Goal: Information Seeking & Learning: Check status

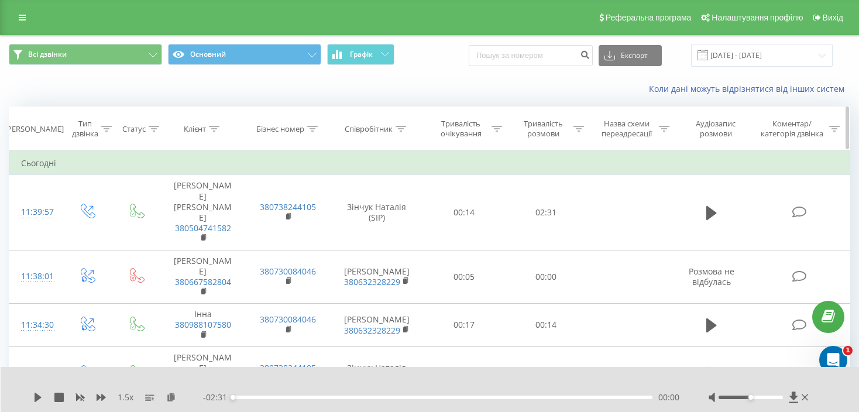
click at [405, 128] on icon at bounding box center [401, 129] width 11 height 6
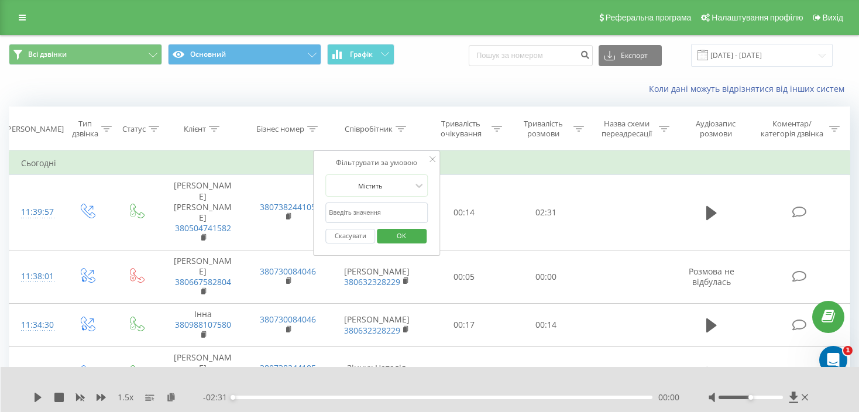
click at [368, 207] on input "text" at bounding box center [377, 213] width 103 height 20
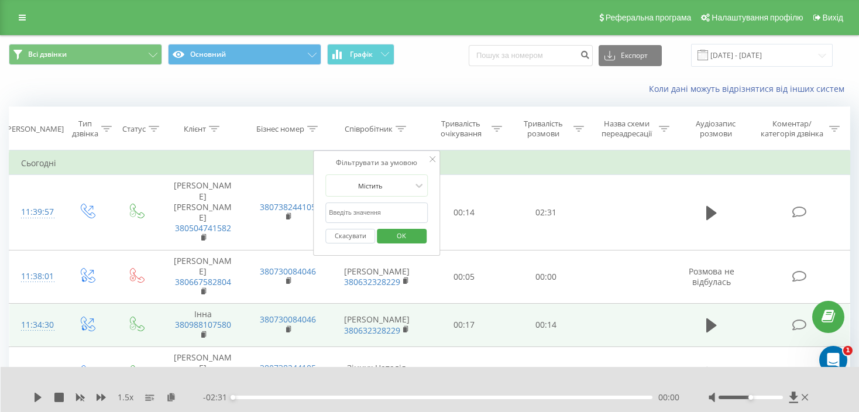
type input "Зінчук"
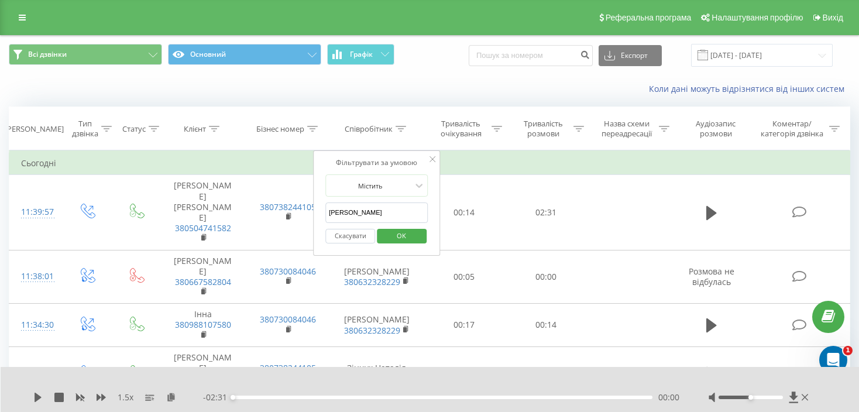
click at [412, 233] on span "OK" at bounding box center [401, 236] width 33 height 18
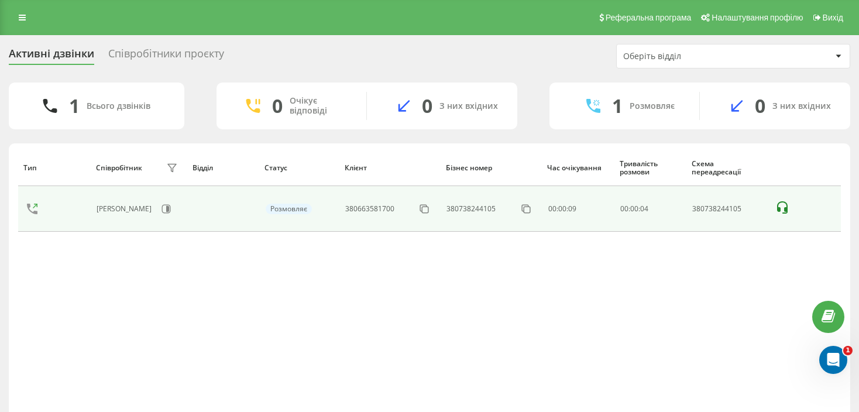
click at [779, 209] on icon at bounding box center [783, 207] width 11 height 12
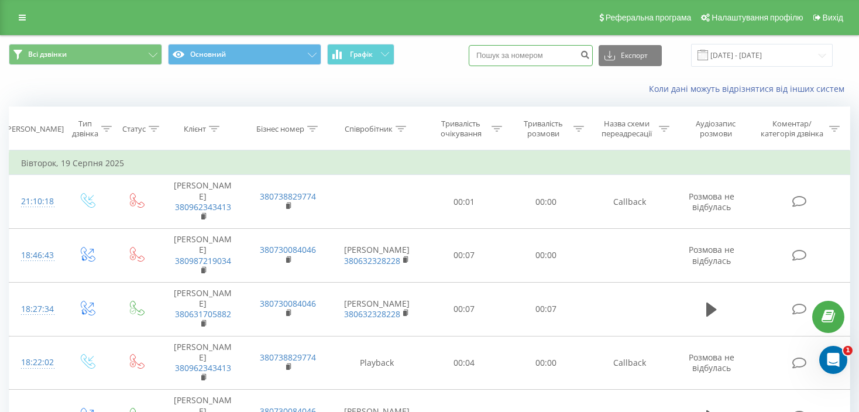
click at [545, 49] on input at bounding box center [531, 55] width 124 height 21
paste input "380675758863"
type input "380675758863"
drag, startPoint x: 619, startPoint y: 53, endPoint x: 570, endPoint y: 64, distance: 51.1
click at [571, 76] on div "Всі дзвінки Основний Графік 380675758863 Експорт .csv .xls .xlsx 19.07.2025 - 1…" at bounding box center [430, 69] width 858 height 67
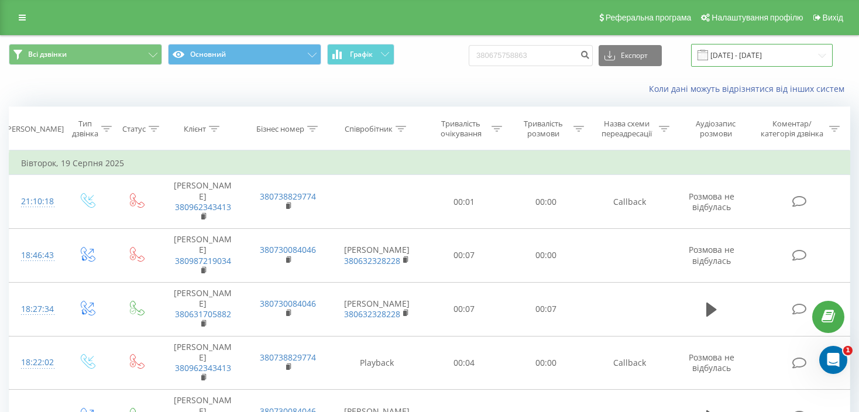
click at [765, 52] on input "19.07.2025 - 19.08.2025" at bounding box center [762, 55] width 142 height 23
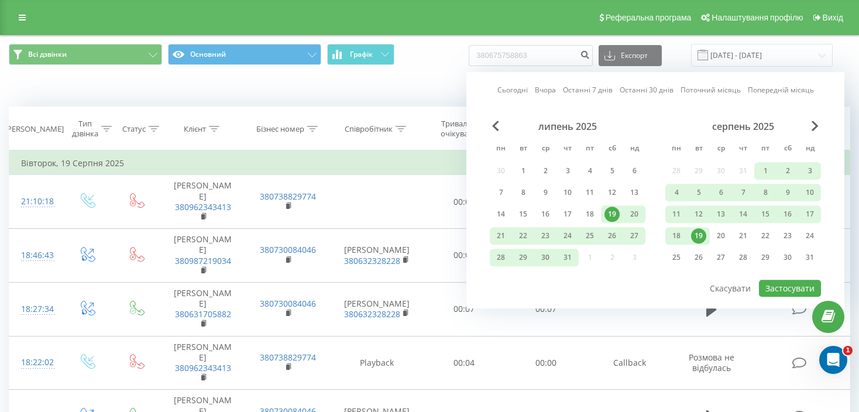
click at [721, 90] on link "Поточний місяць" at bounding box center [711, 90] width 60 height 11
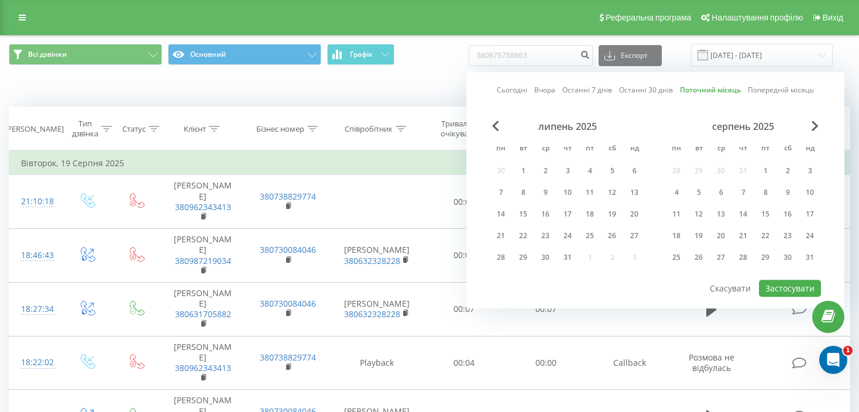
click at [782, 274] on div "липень 2025 пн вт ср чт пт сб нд 30 1 2 3 4 5 6 7 8 9 10 11 12 13 14 15 16 17 1…" at bounding box center [655, 200] width 331 height 158
click at [780, 284] on button "Застосувати" at bounding box center [790, 288] width 62 height 17
type input "01.09.2025 - 30.09.2025"
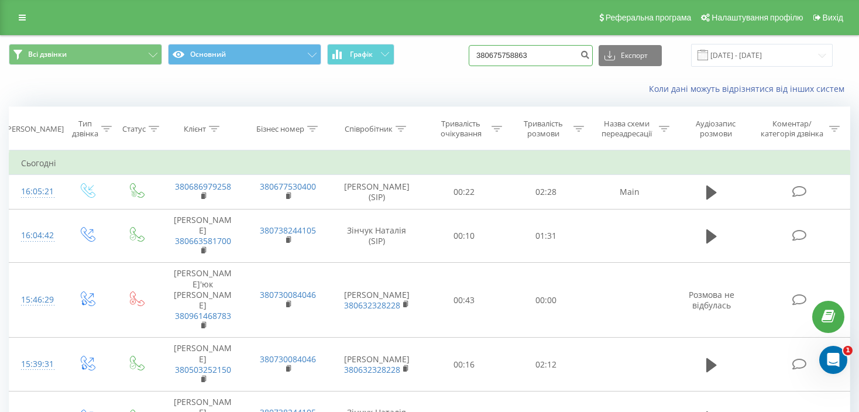
drag, startPoint x: 564, startPoint y: 57, endPoint x: 460, endPoint y: 56, distance: 104.2
click at [460, 56] on div "Всі дзвінки Основний Графік 380675758863 Експорт .csv .xls .xlsx 01.09.2025 - 3…" at bounding box center [430, 55] width 842 height 23
paste input "953317908"
type input "380953317908"
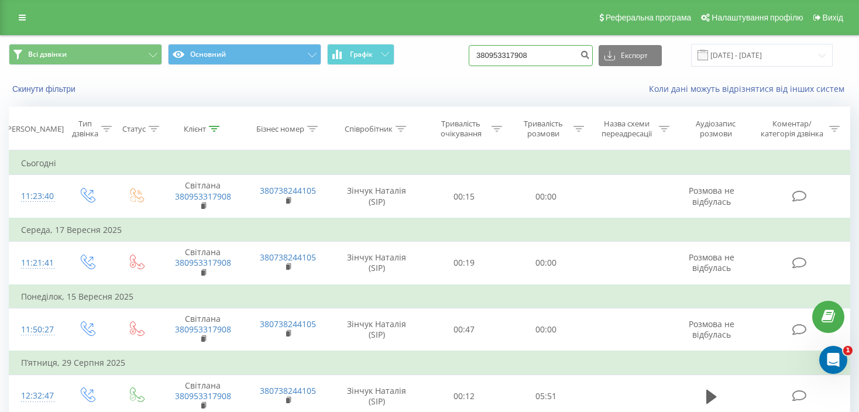
drag, startPoint x: 560, startPoint y: 56, endPoint x: 485, endPoint y: 57, distance: 75.5
click at [485, 57] on input "380953317908" at bounding box center [531, 55] width 124 height 21
paste input "673942122"
type input "380673942122"
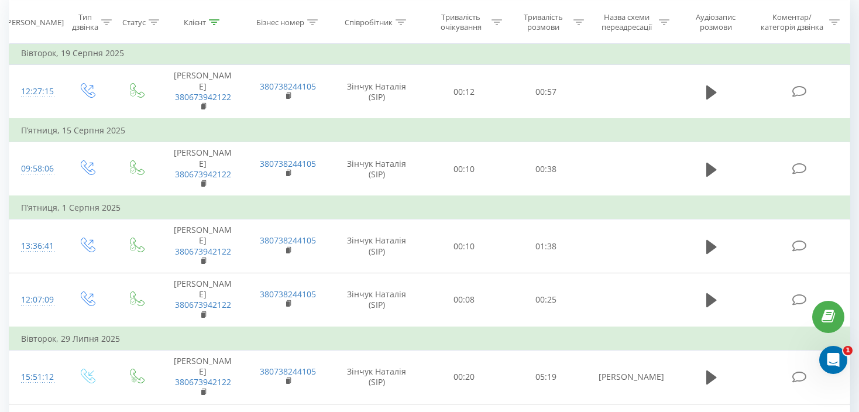
scroll to position [117, 0]
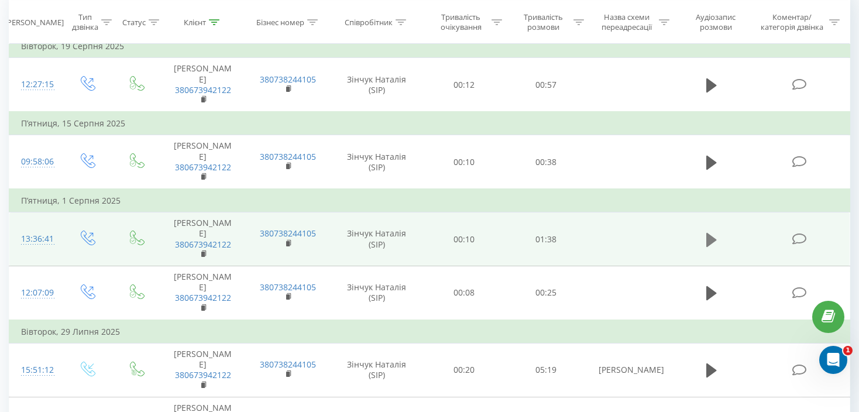
click at [709, 232] on icon at bounding box center [712, 239] width 11 height 14
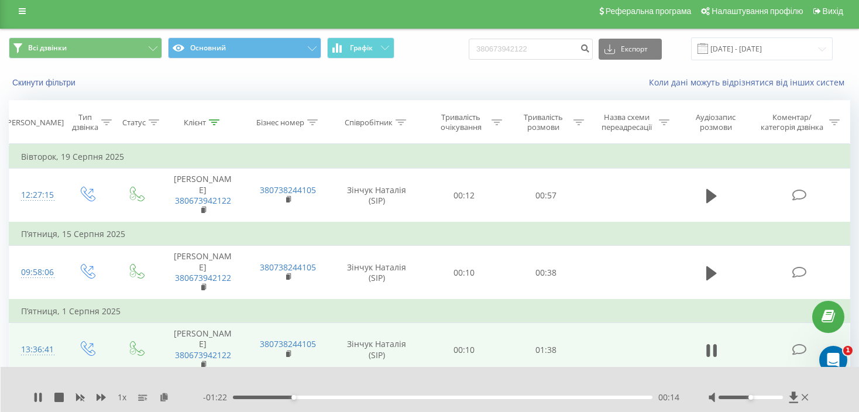
scroll to position [0, 0]
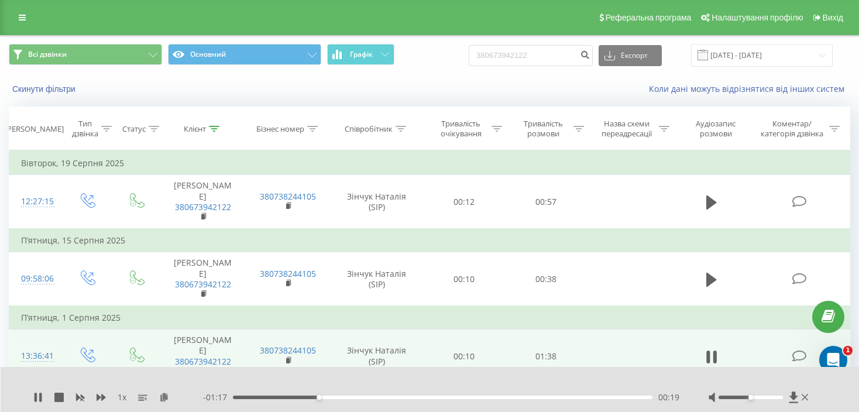
click at [379, 399] on div "00:19" at bounding box center [443, 398] width 420 height 4
click at [64, 399] on div "1 x" at bounding box center [118, 398] width 170 height 12
click at [52, 400] on div "1 x" at bounding box center [118, 398] width 170 height 12
click at [55, 396] on icon at bounding box center [58, 397] width 9 height 9
drag, startPoint x: 497, startPoint y: 56, endPoint x: 472, endPoint y: 56, distance: 25.2
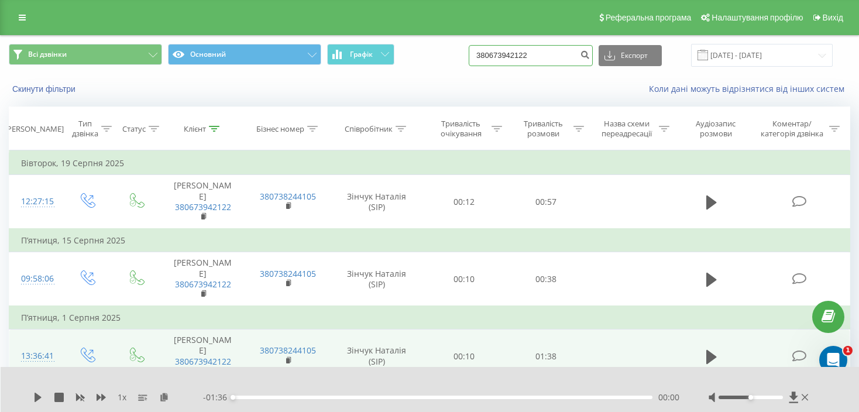
click at [472, 56] on div "Всі дзвінки Основний Графік 380673942122 Експорт .csv .xls .xlsx 22.06.2025 - 2…" at bounding box center [430, 55] width 842 height 23
paste input "63581700"
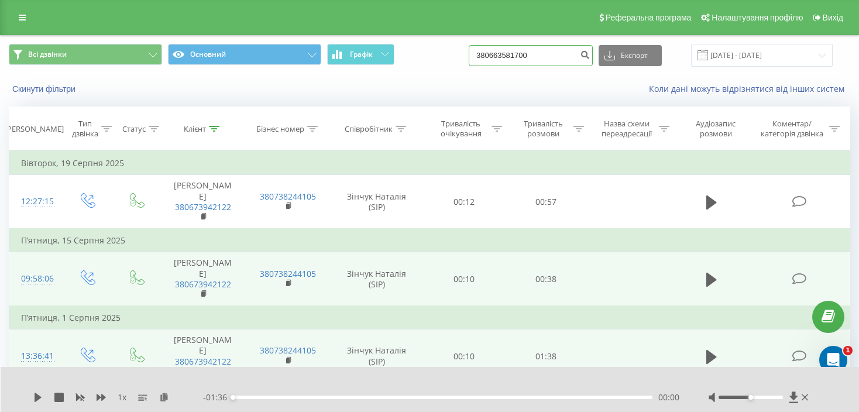
type input "380663581700"
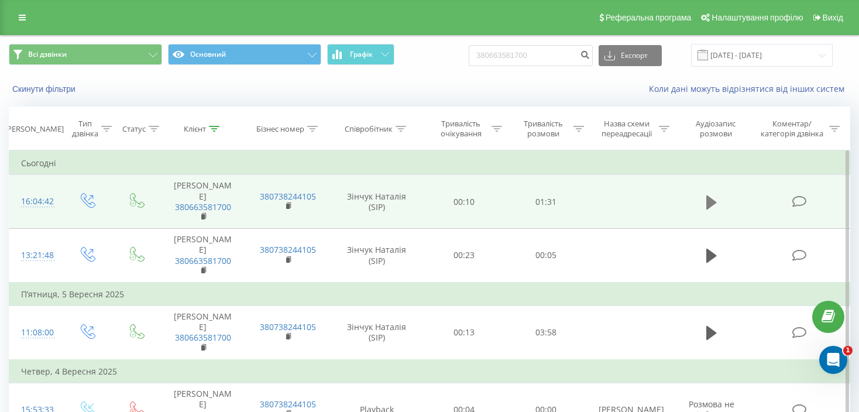
click at [704, 199] on button at bounding box center [712, 203] width 18 height 18
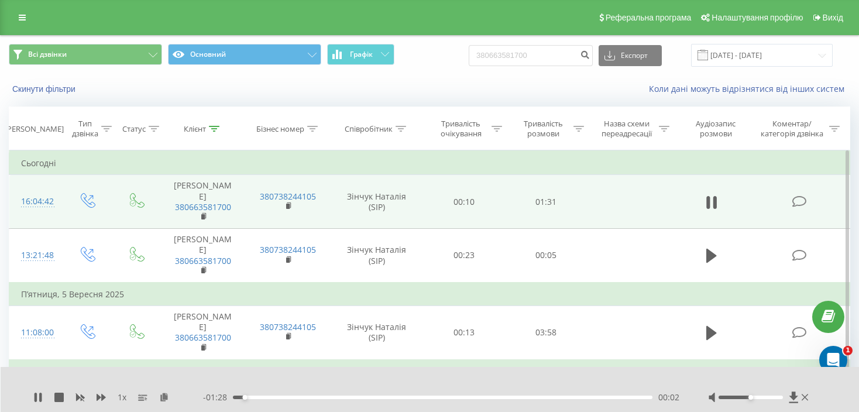
click at [334, 399] on div "- 01:28 00:02 00:02" at bounding box center [441, 398] width 477 height 12
click at [334, 399] on div "00:02" at bounding box center [443, 398] width 420 height 4
click at [388, 396] on div "00:22" at bounding box center [443, 398] width 420 height 4
click at [779, 56] on input "[DATE] - [DATE]" at bounding box center [762, 55] width 142 height 23
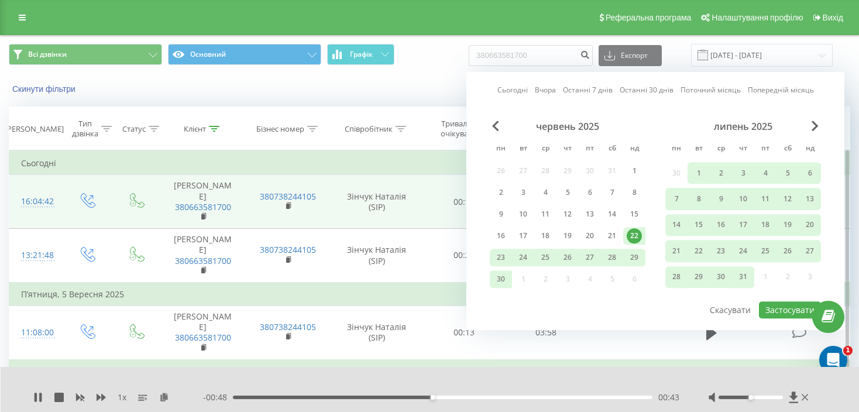
click at [707, 90] on link "Поточний місяць" at bounding box center [711, 90] width 60 height 11
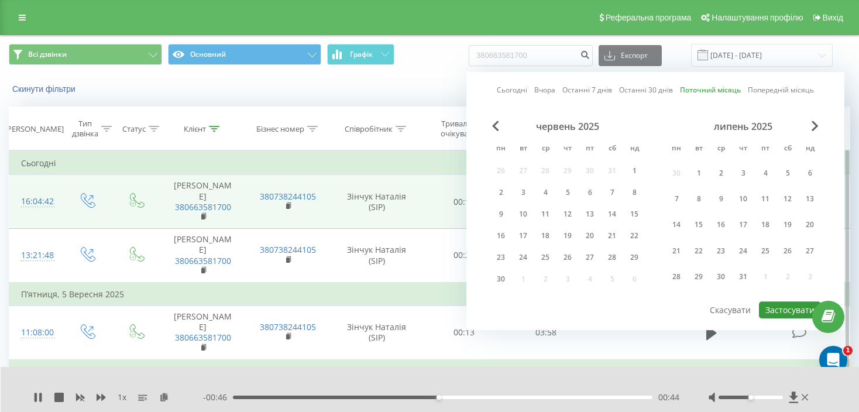
click at [785, 304] on button "Застосувати" at bounding box center [790, 310] width 62 height 17
type input "01.09.2025 - 30.09.2025"
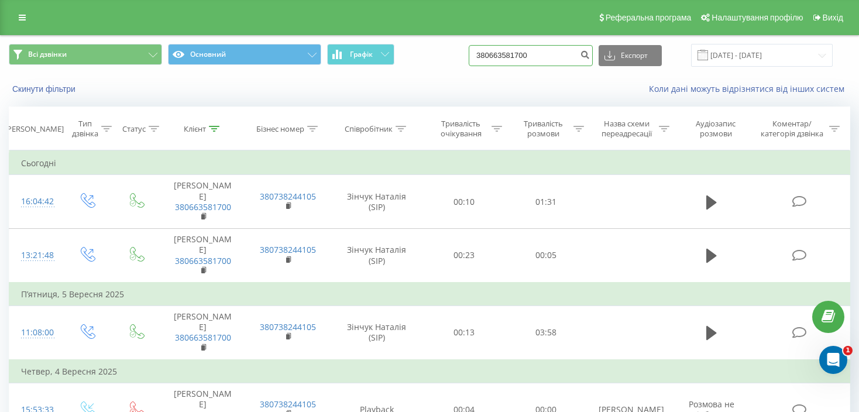
click at [536, 54] on input "380663581700" at bounding box center [531, 55] width 124 height 21
paste input "380663581700"
type input "380663581700"
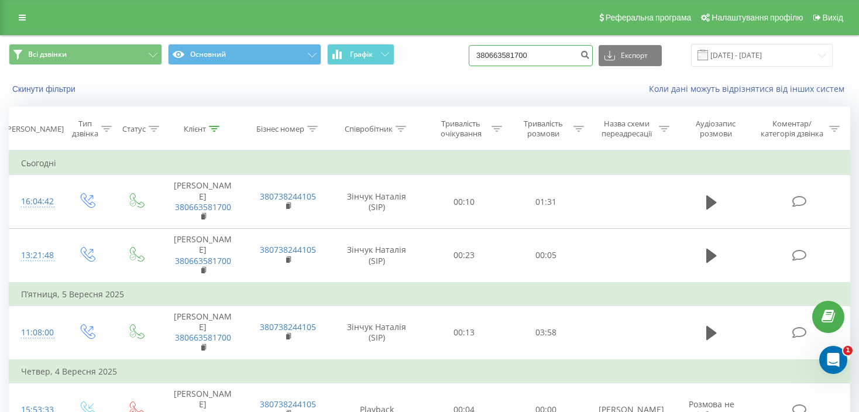
click at [485, 54] on input "380663581700" at bounding box center [531, 55] width 124 height 21
drag, startPoint x: 581, startPoint y: 54, endPoint x: 454, endPoint y: 55, distance: 127.1
click at [454, 55] on div "Всі дзвінки Основний Графік 380663581700 Експорт .csv .xls .xlsx [DATE] - [DATE]" at bounding box center [430, 55] width 842 height 23
paste input "730306516"
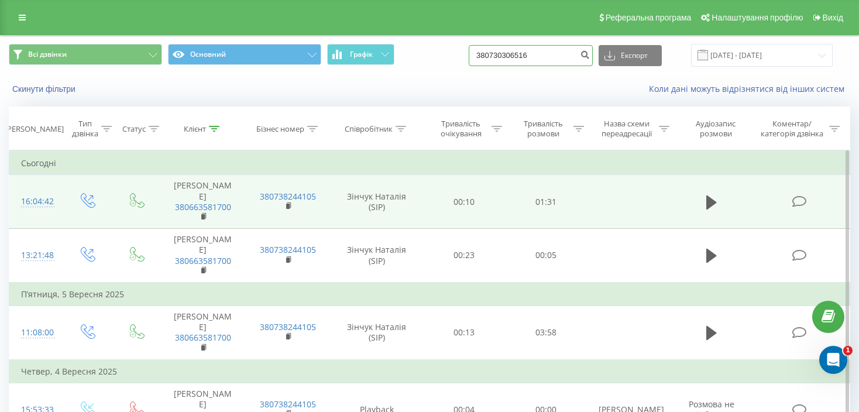
type input "380730306516"
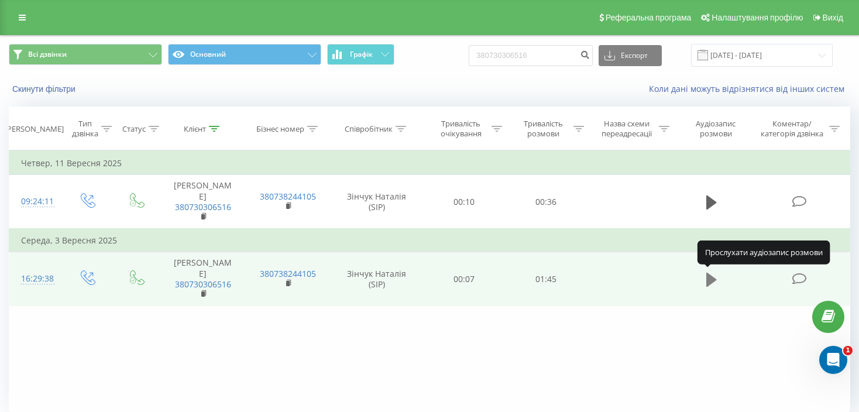
click at [716, 280] on icon at bounding box center [712, 280] width 11 height 16
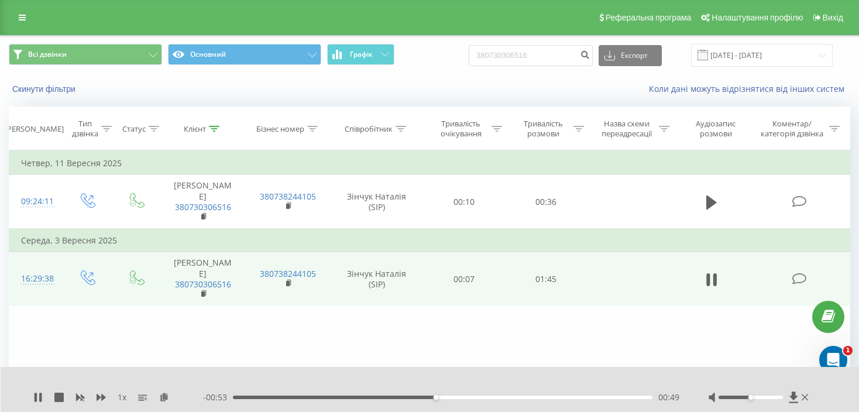
click at [122, 399] on span "1 x" at bounding box center [122, 398] width 9 height 12
click at [102, 398] on icon at bounding box center [101, 397] width 9 height 7
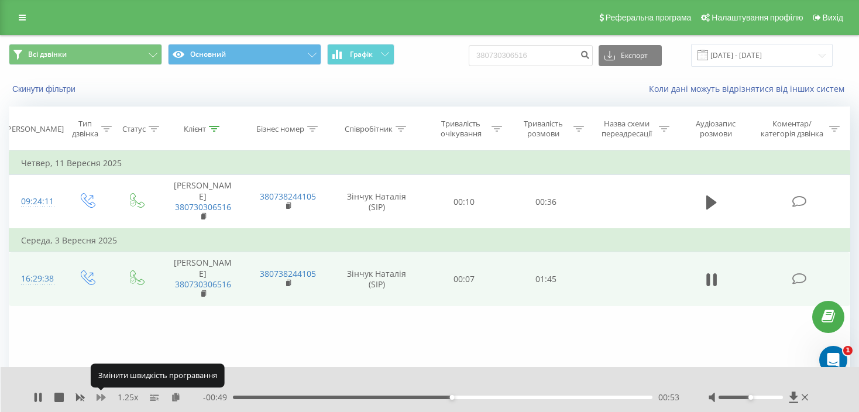
click at [100, 393] on icon at bounding box center [101, 397] width 9 height 9
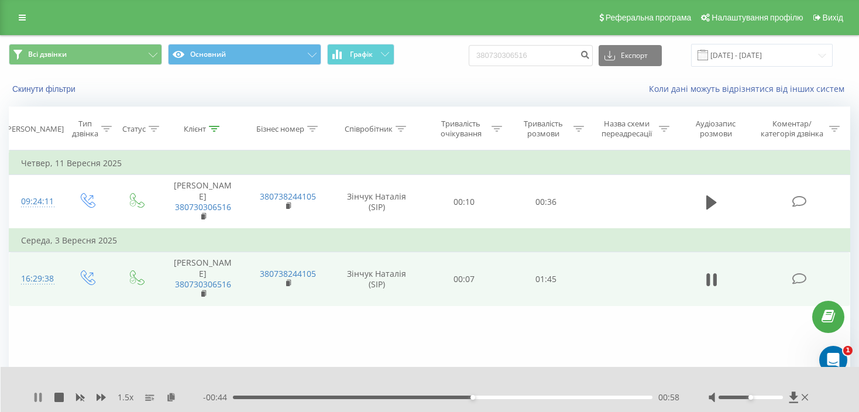
click at [35, 399] on icon at bounding box center [36, 397] width 2 height 9
drag, startPoint x: 569, startPoint y: 56, endPoint x: 474, endPoint y: 56, distance: 94.8
click at [474, 56] on div "Всі дзвінки Основний Графік 380730306516 Експорт .csv .xls .xlsx [DATE] - [DATE]" at bounding box center [430, 55] width 842 height 23
paste input "979113171"
type input "380979113171"
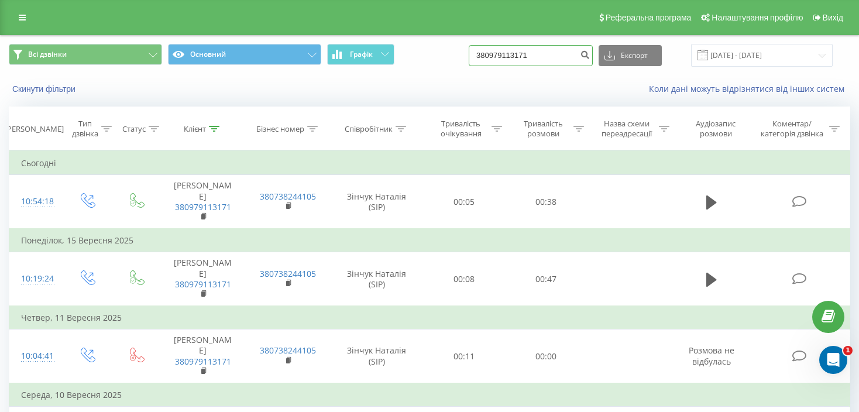
drag, startPoint x: 533, startPoint y: 49, endPoint x: 451, endPoint y: 49, distance: 82.0
click at [451, 49] on div "Всі дзвінки Основний Графік 380979113171 Експорт .csv .xls .xlsx 22.06.2025 - 2…" at bounding box center [430, 55] width 842 height 23
paste input "674414771 ("
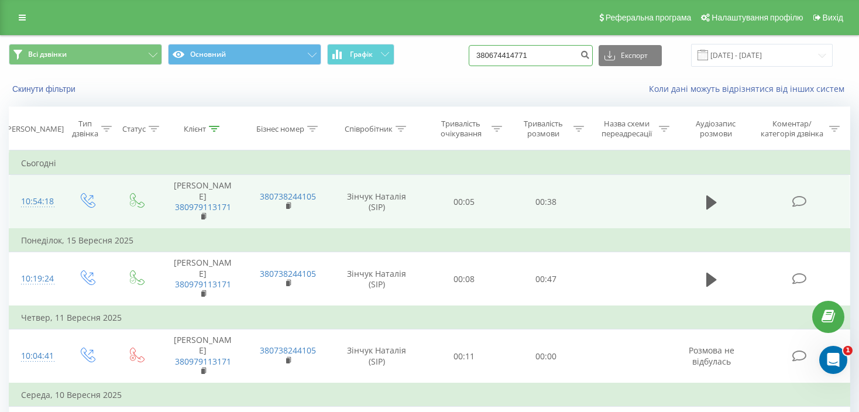
type input "380674414771"
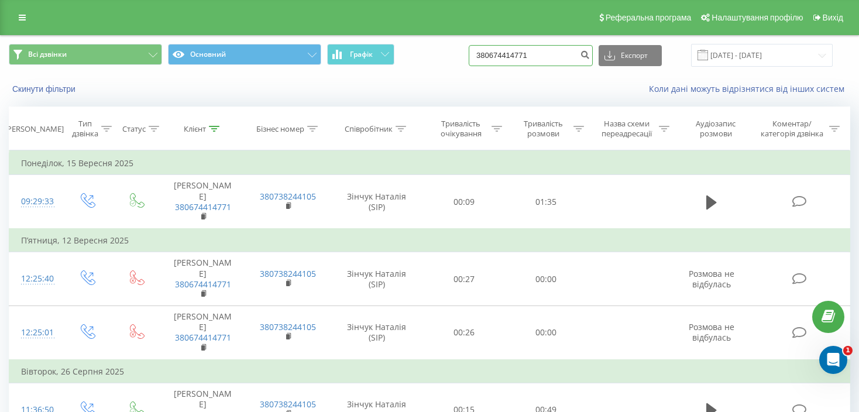
drag, startPoint x: 564, startPoint y: 60, endPoint x: 423, endPoint y: 56, distance: 140.6
click at [423, 56] on div "Всі дзвінки Основний Графік 380674414771 Експорт .csv .xls .xlsx 22.06.2025 - 2…" at bounding box center [430, 55] width 842 height 23
paste input "6637108 ("
type input "380676637108"
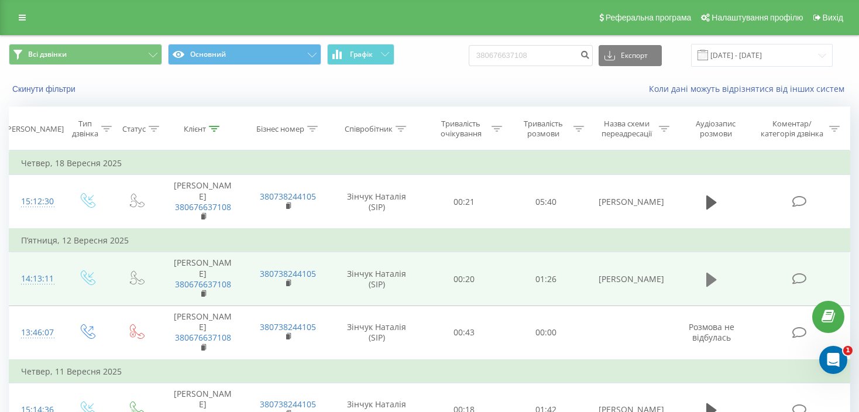
click at [706, 271] on button at bounding box center [712, 280] width 18 height 18
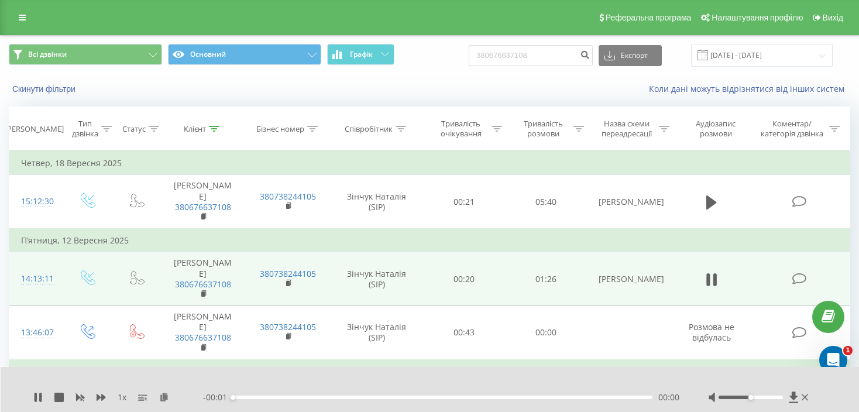
click at [360, 395] on div "- 00:01 00:00 00:00" at bounding box center [441, 398] width 477 height 12
click at [358, 400] on div "- 01:26 00:00 00:00" at bounding box center [441, 398] width 477 height 12
click at [359, 394] on div "- 01:26 00:00 00:00" at bounding box center [441, 398] width 477 height 12
click at [359, 396] on div "00:00" at bounding box center [443, 398] width 420 height 4
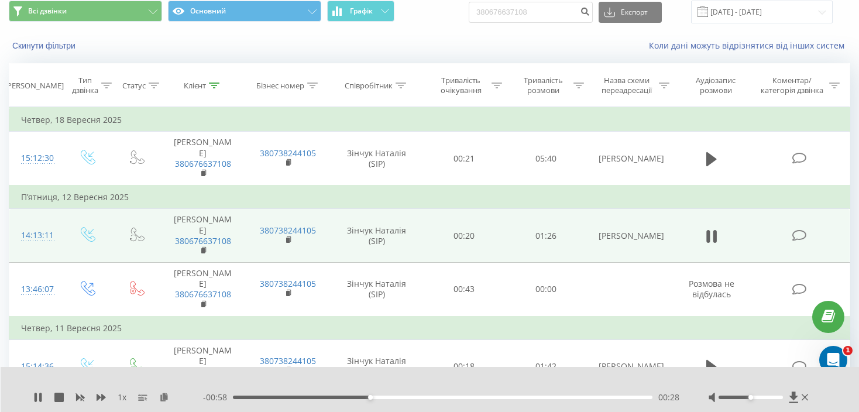
scroll to position [59, 0]
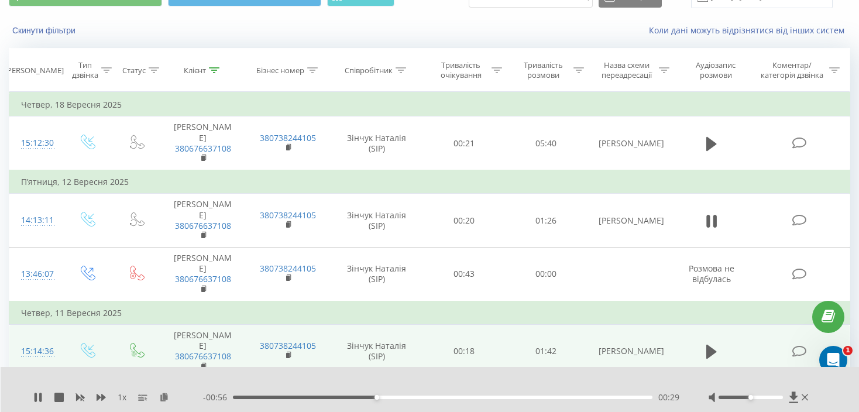
click at [701, 325] on td at bounding box center [712, 352] width 79 height 54
click at [707, 345] on icon at bounding box center [712, 352] width 11 height 14
click at [333, 402] on div "- 01:41 00:00 00:00" at bounding box center [441, 398] width 477 height 12
click at [336, 399] on div "00:00" at bounding box center [443, 398] width 420 height 4
click at [53, 395] on div "1 x" at bounding box center [118, 398] width 170 height 12
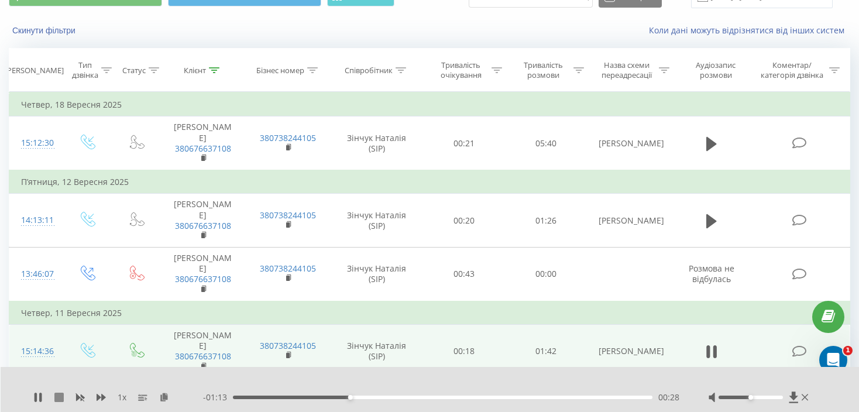
click at [57, 395] on icon at bounding box center [58, 397] width 9 height 9
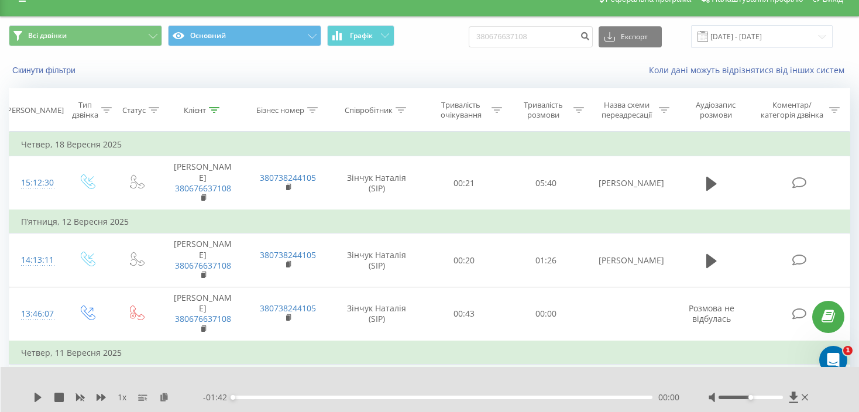
scroll to position [0, 0]
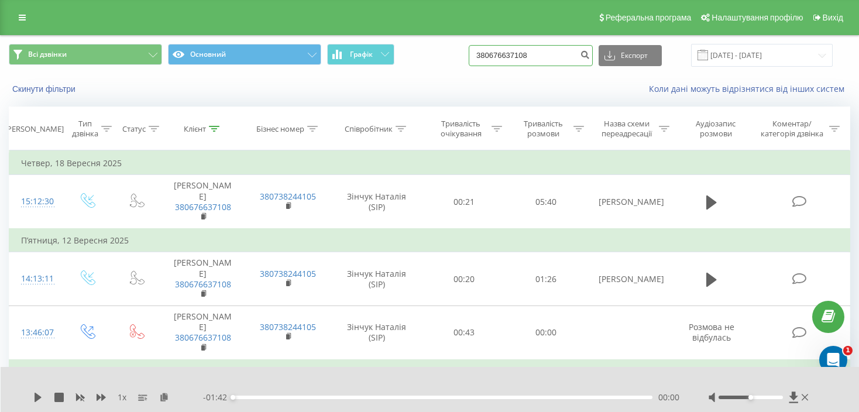
drag, startPoint x: 563, startPoint y: 53, endPoint x: 456, endPoint y: 57, distance: 107.8
click at [456, 57] on div "Всі дзвінки Основний Графік 380676637108 Експорт .csv .xls .xlsx 22.06.2025 - 2…" at bounding box center [430, 55] width 842 height 23
paste input "4047844"
type input "380674047844"
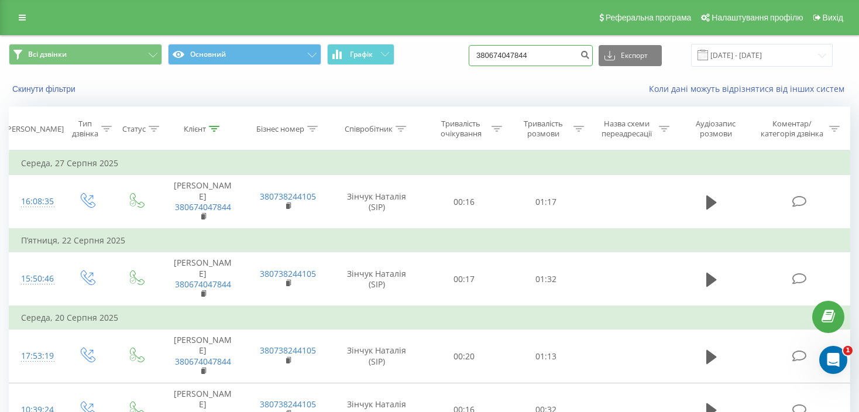
drag, startPoint x: 569, startPoint y: 56, endPoint x: 450, endPoint y: 54, distance: 118.3
click at [451, 55] on div "Всі дзвінки Основний Графік 380674047844 Експорт .csv .xls .xlsx [DATE] - [DATE]" at bounding box center [430, 55] width 842 height 23
paste input "60552290"
type input "380660552290"
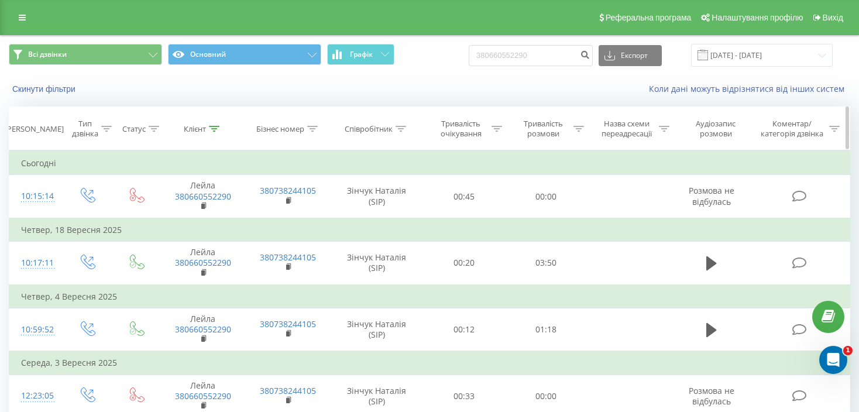
click at [577, 131] on div at bounding box center [579, 129] width 11 height 10
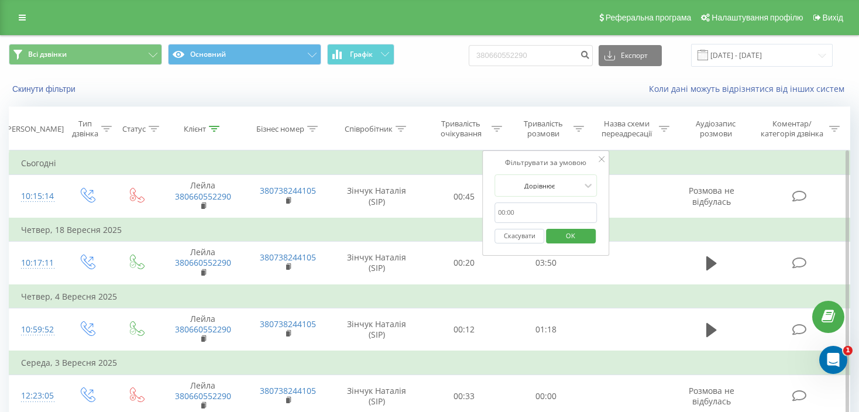
click at [504, 212] on input "text" at bounding box center [546, 213] width 103 height 20
click at [505, 213] on input "text" at bounding box center [546, 213] width 103 height 20
click at [504, 211] on input "text" at bounding box center [546, 213] width 103 height 20
type input "01:47"
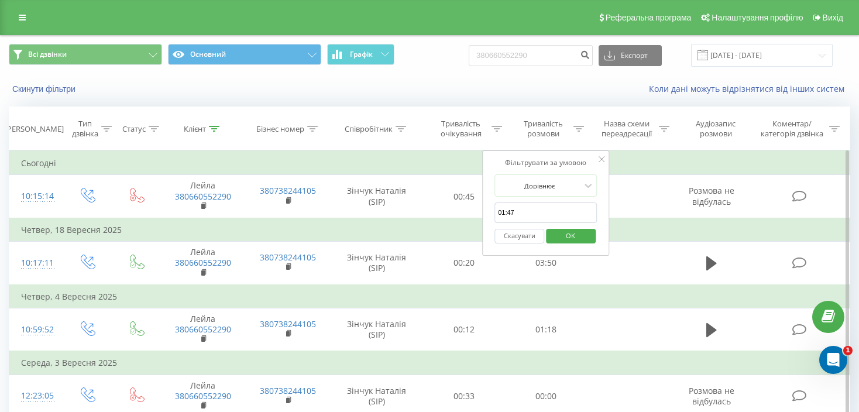
click at [590, 236] on button "OK" at bounding box center [571, 236] width 50 height 15
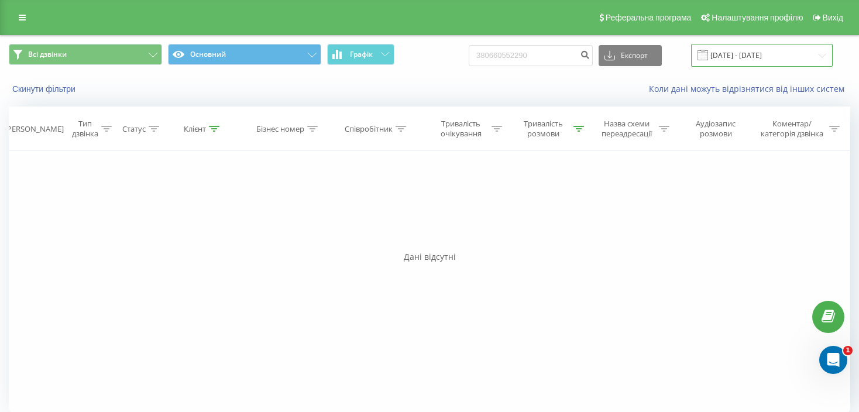
click at [740, 57] on input "22.06.2025 - 22.09.2025" at bounding box center [762, 55] width 142 height 23
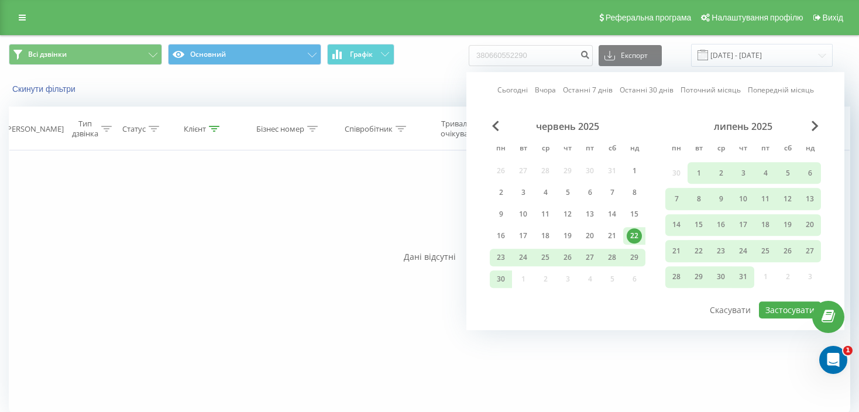
drag, startPoint x: 712, startPoint y: 89, endPoint x: 714, endPoint y: 104, distance: 14.8
click at [712, 89] on link "Поточний місяць" at bounding box center [711, 90] width 60 height 11
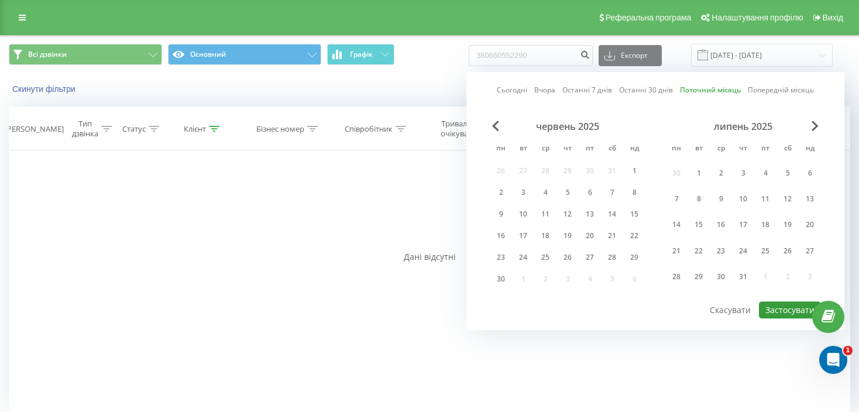
click at [787, 303] on button "Застосувати" at bounding box center [790, 310] width 62 height 17
type input "01.09.2025 - 30.09.2025"
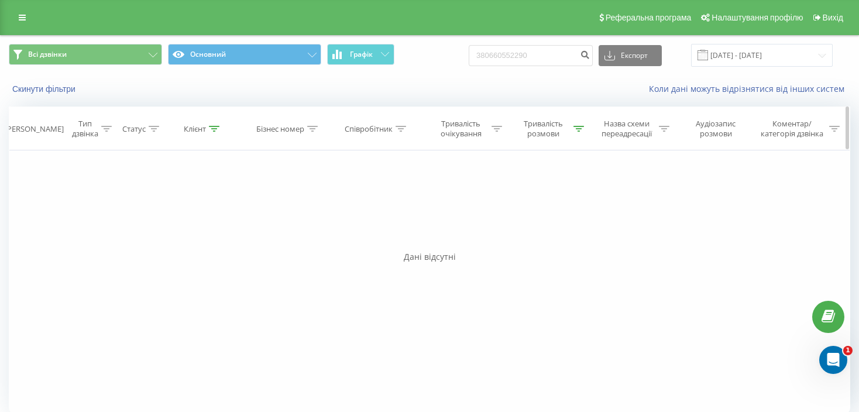
click at [583, 130] on icon at bounding box center [579, 129] width 11 height 6
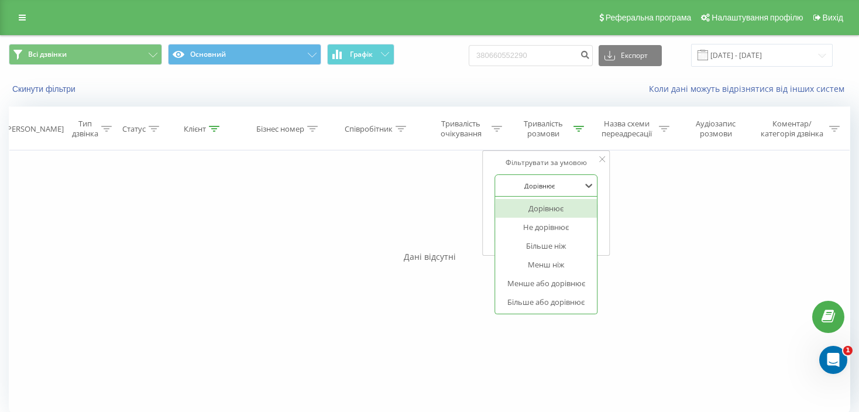
click at [566, 192] on div "Дорівнює" at bounding box center [539, 186] width 85 height 18
click at [576, 248] on div "Більше ніж" at bounding box center [546, 246] width 102 height 19
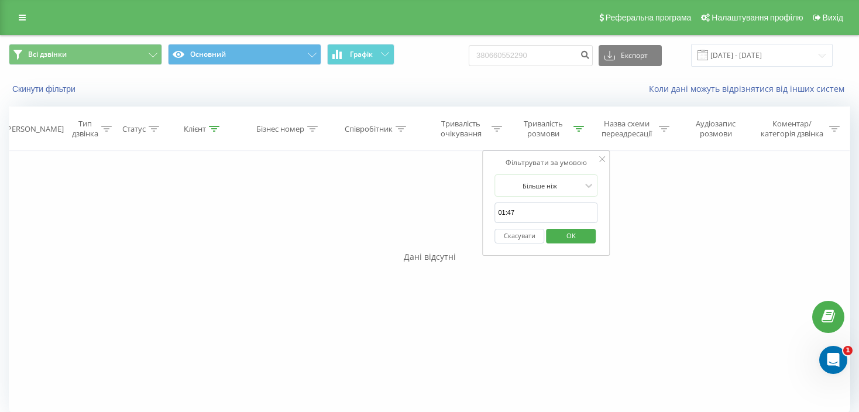
click at [513, 214] on input "01:47" at bounding box center [546, 213] width 103 height 20
drag, startPoint x: 511, startPoint y: 214, endPoint x: 519, endPoint y: 214, distance: 8.8
click at [519, 214] on input "01:47" at bounding box center [546, 213] width 103 height 20
type input "01:46"
click at [559, 240] on span "OK" at bounding box center [571, 236] width 33 height 18
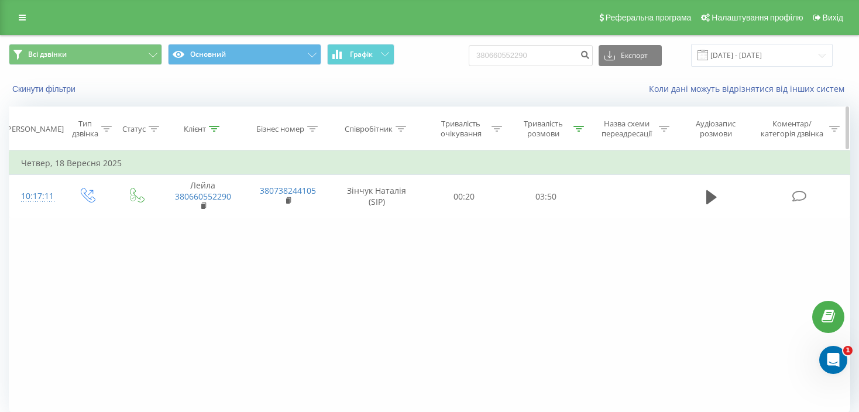
click at [580, 127] on icon at bounding box center [579, 129] width 11 height 6
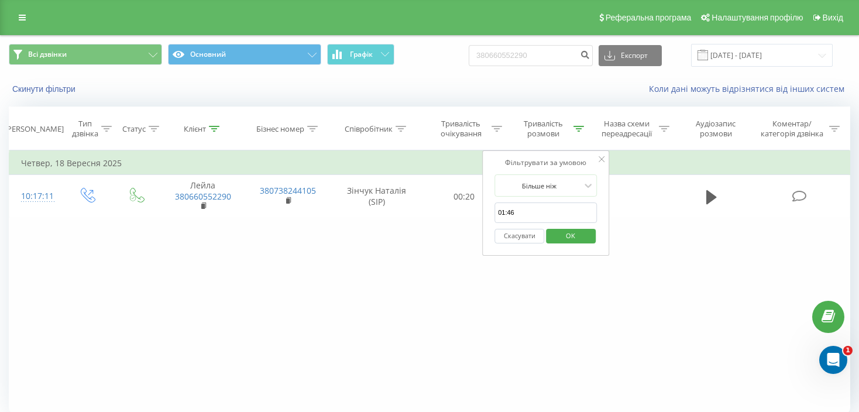
click at [512, 235] on button "Скасувати" at bounding box center [520, 236] width 50 height 15
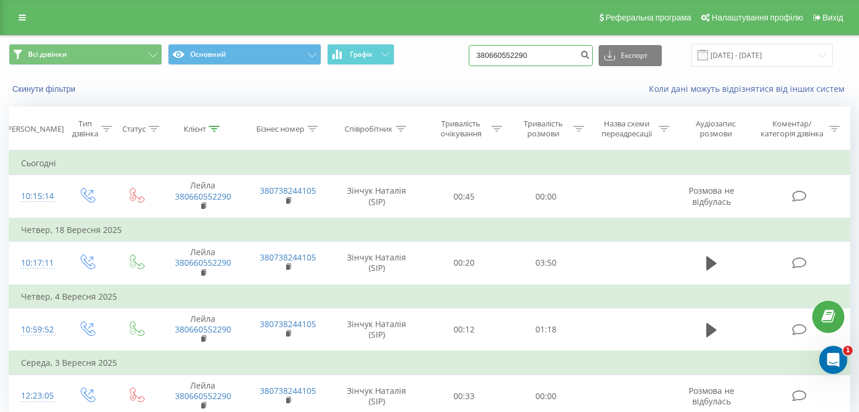
drag, startPoint x: 573, startPoint y: 61, endPoint x: 476, endPoint y: 60, distance: 96.6
click at [476, 60] on div "Всі дзвінки Основний Графік 380660552290 Експорт .csv .xls .xlsx 01.09.2025 - 3…" at bounding box center [430, 55] width 842 height 23
click at [19, 15] on icon at bounding box center [22, 17] width 7 height 8
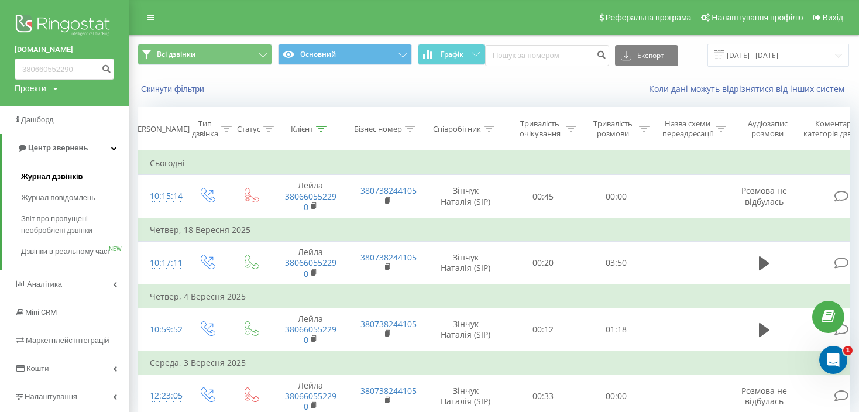
click at [59, 169] on link "Журнал дзвінків" at bounding box center [75, 176] width 108 height 21
click at [42, 177] on span "Журнал дзвінків" at bounding box center [52, 177] width 62 height 12
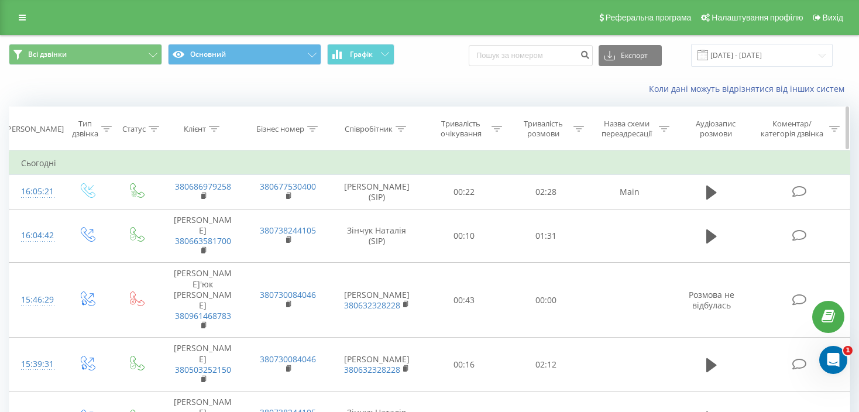
click at [584, 127] on icon at bounding box center [579, 129] width 11 height 6
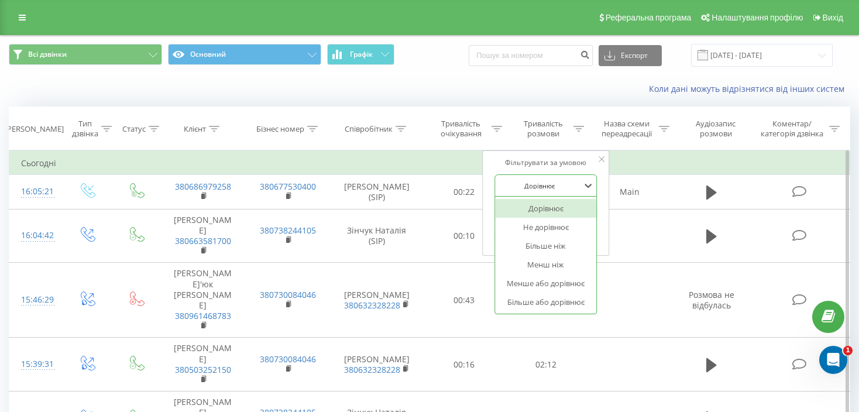
click at [567, 186] on div at bounding box center [539, 185] width 83 height 11
click at [552, 241] on div "Більше ніж" at bounding box center [546, 246] width 102 height 19
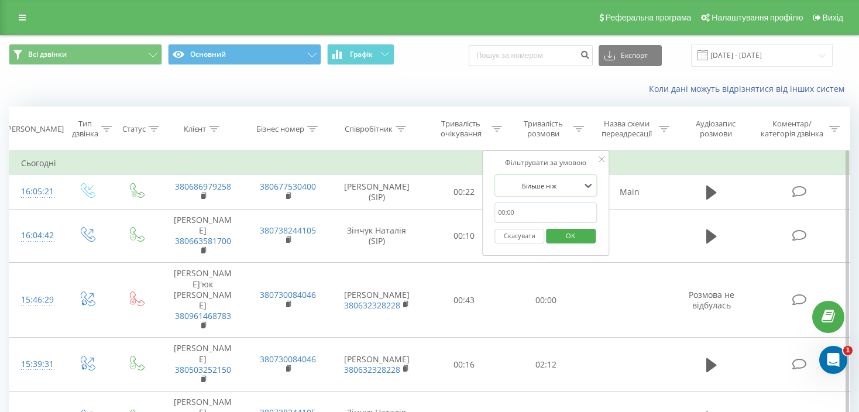
click at [525, 215] on input "text" at bounding box center [546, 213] width 103 height 20
type input "1"
type input "01:46"
click at [577, 235] on span "OK" at bounding box center [570, 236] width 33 height 18
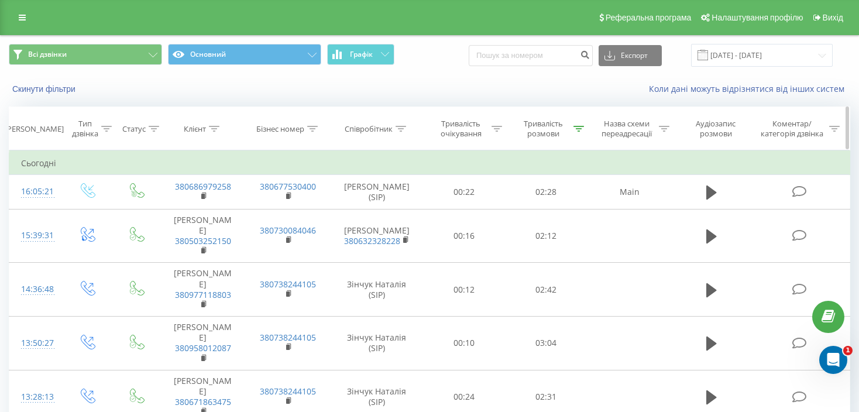
click at [403, 127] on icon at bounding box center [401, 129] width 11 height 6
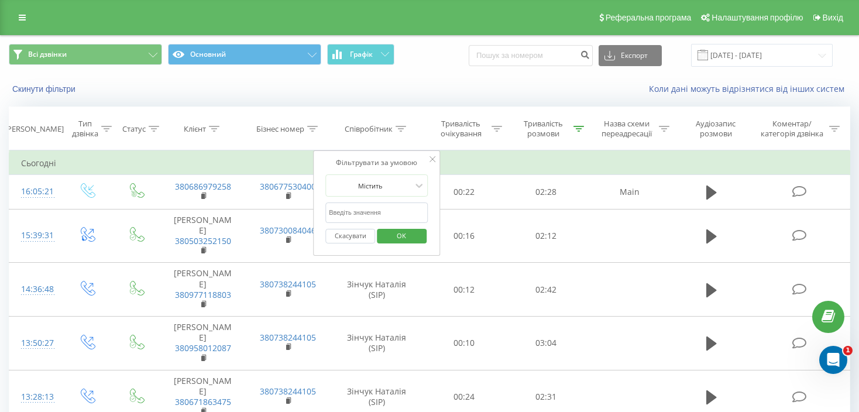
click at [376, 212] on input "text" at bounding box center [377, 213] width 103 height 20
type input "Зінчук"
click at [402, 237] on span "OK" at bounding box center [401, 236] width 33 height 18
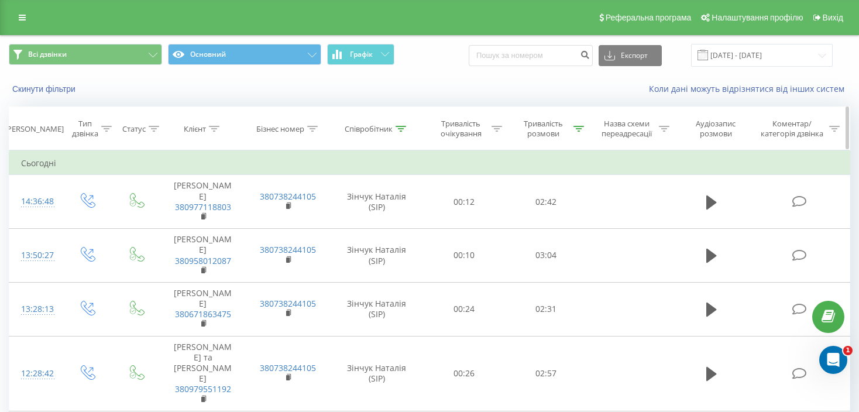
click at [538, 126] on div "Тривалість розмови" at bounding box center [543, 129] width 55 height 20
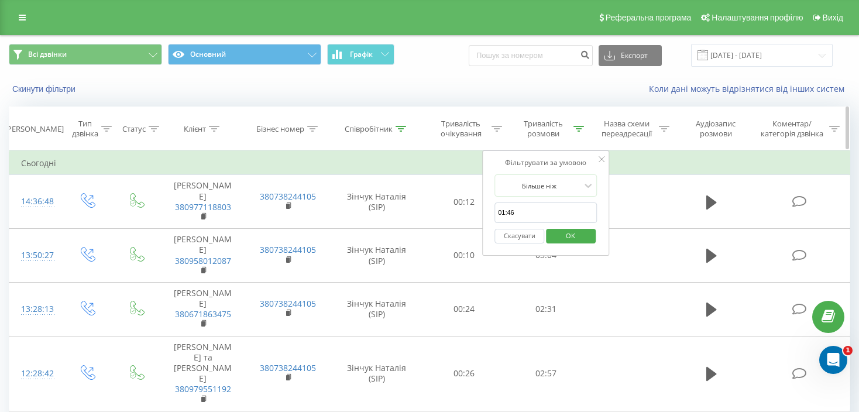
click at [546, 127] on div "Тривалість розмови" at bounding box center [543, 129] width 55 height 20
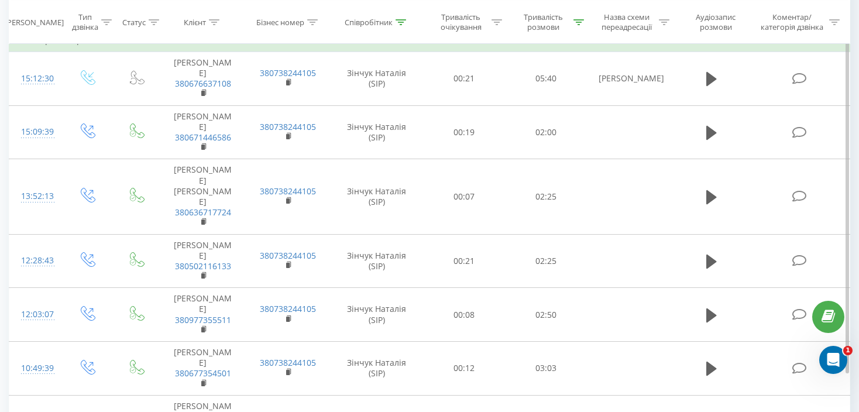
scroll to position [1100, 0]
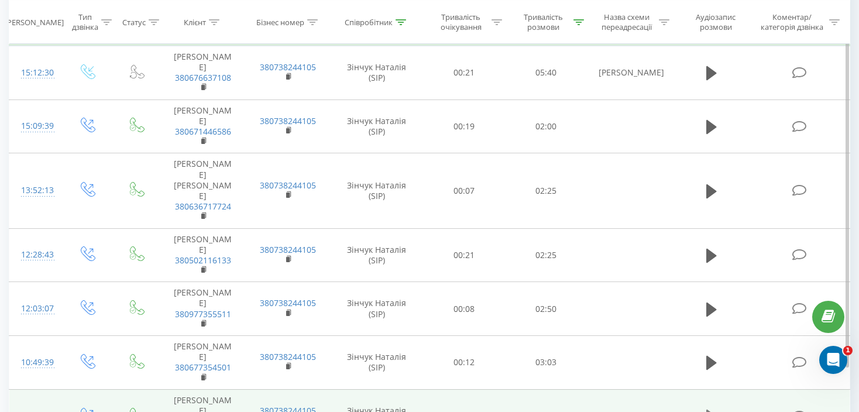
click at [715, 410] on icon at bounding box center [712, 417] width 11 height 14
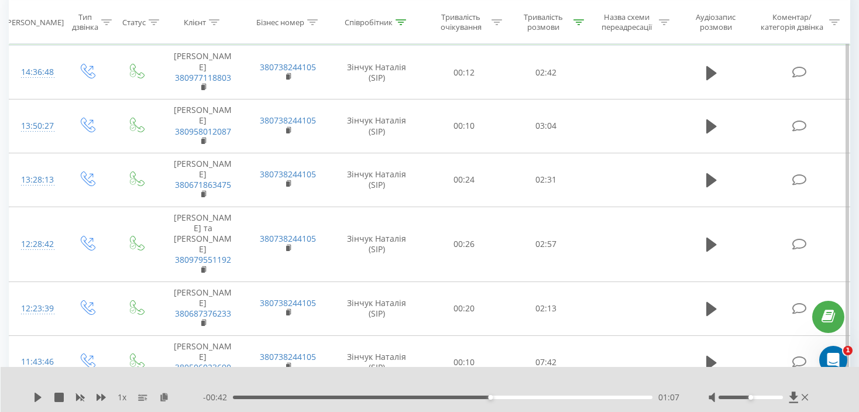
scroll to position [0, 0]
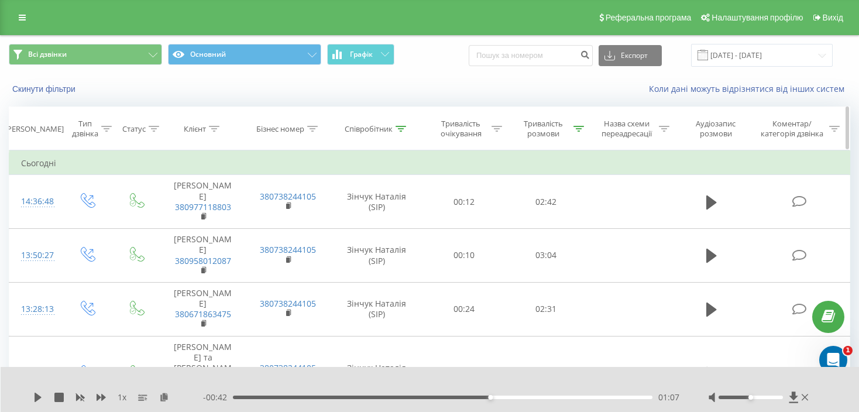
click at [583, 127] on icon at bounding box center [579, 129] width 11 height 6
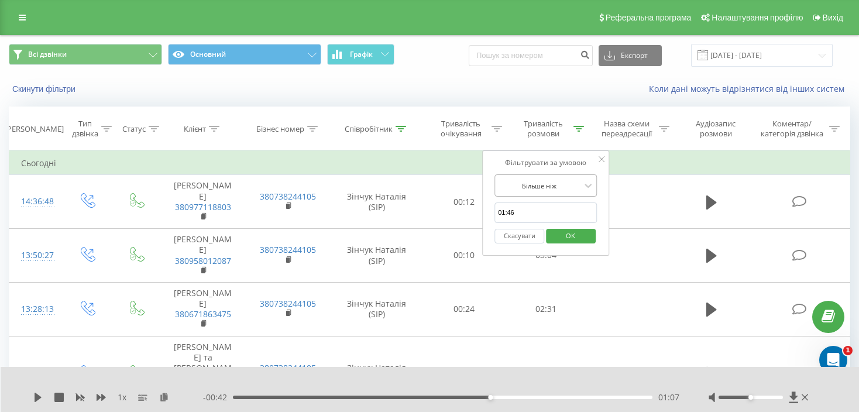
click at [559, 182] on div at bounding box center [539, 185] width 83 height 11
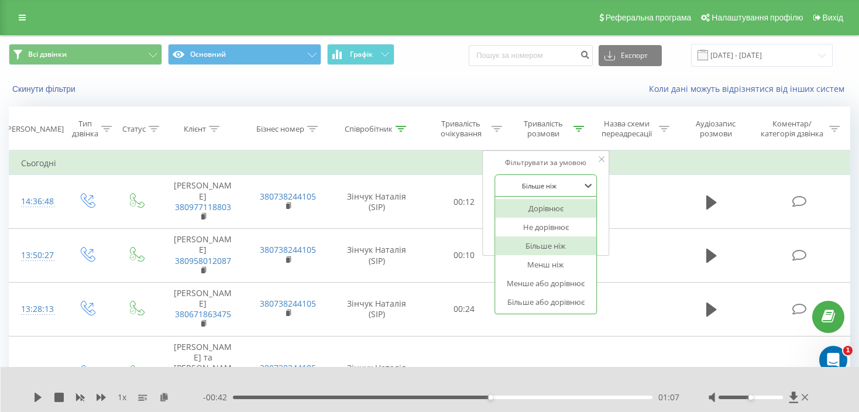
click at [553, 207] on div "Дорівнює" at bounding box center [546, 208] width 102 height 19
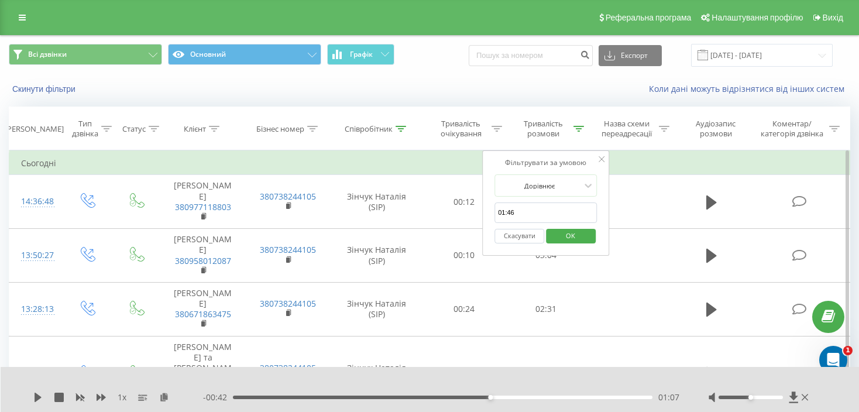
click at [560, 232] on span "OK" at bounding box center [570, 236] width 33 height 18
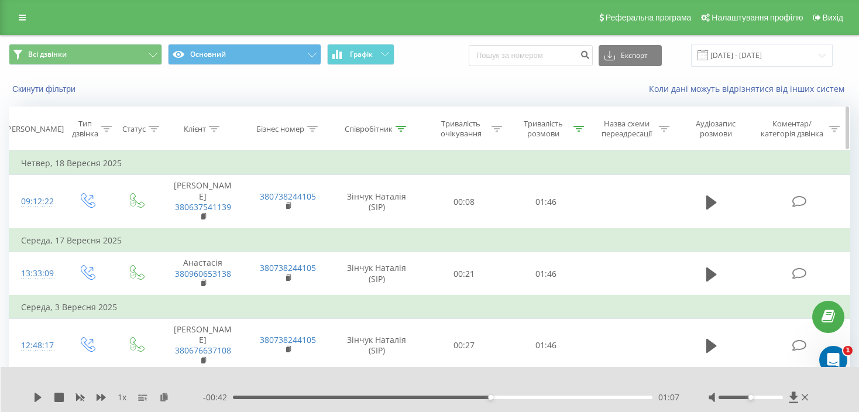
click at [580, 128] on icon at bounding box center [579, 129] width 11 height 6
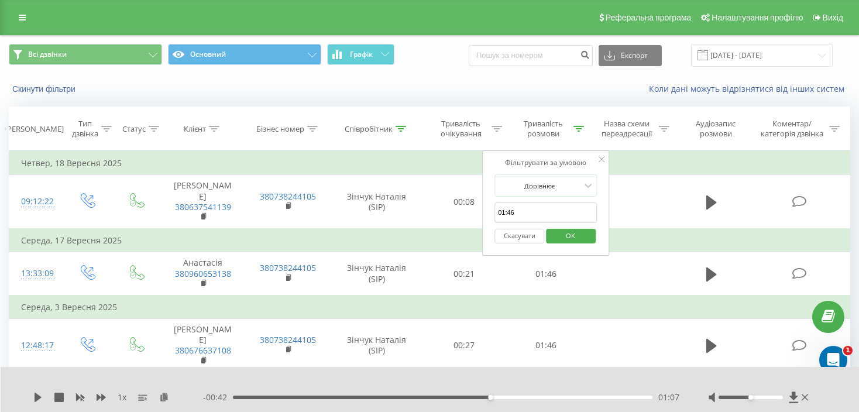
click at [516, 215] on input "01:46" at bounding box center [546, 213] width 103 height 20
click at [570, 230] on span "OK" at bounding box center [570, 236] width 33 height 18
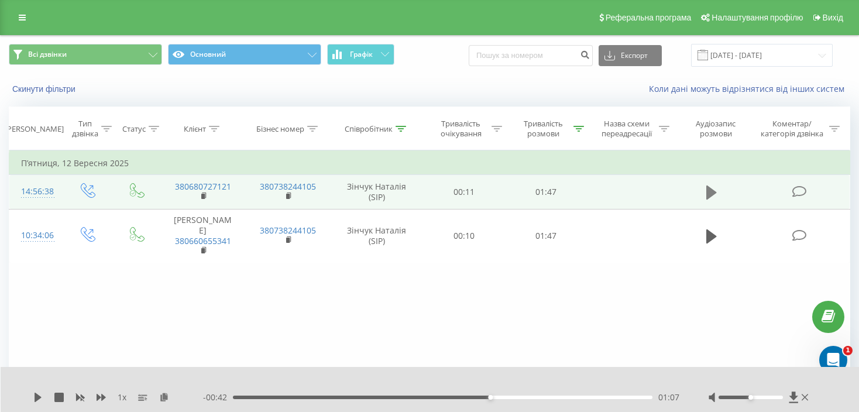
click at [713, 191] on icon at bounding box center [712, 193] width 11 height 14
click at [360, 395] on div "- 01:46 00:00 00:00" at bounding box center [441, 398] width 477 height 12
click at [360, 397] on div "00:32" at bounding box center [443, 398] width 420 height 4
click at [439, 398] on div "00:34" at bounding box center [443, 398] width 420 height 4
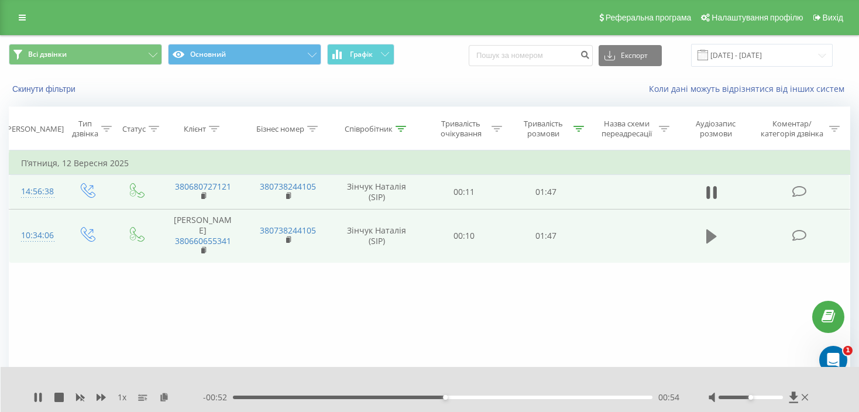
click at [708, 235] on icon at bounding box center [712, 237] width 11 height 14
click at [338, 396] on div "00:00" at bounding box center [443, 398] width 420 height 4
click at [450, 399] on div "00:55" at bounding box center [443, 398] width 420 height 4
click at [704, 191] on button at bounding box center [712, 193] width 18 height 18
click at [485, 400] on div "- 00:50 00:56 00:56" at bounding box center [441, 398] width 477 height 12
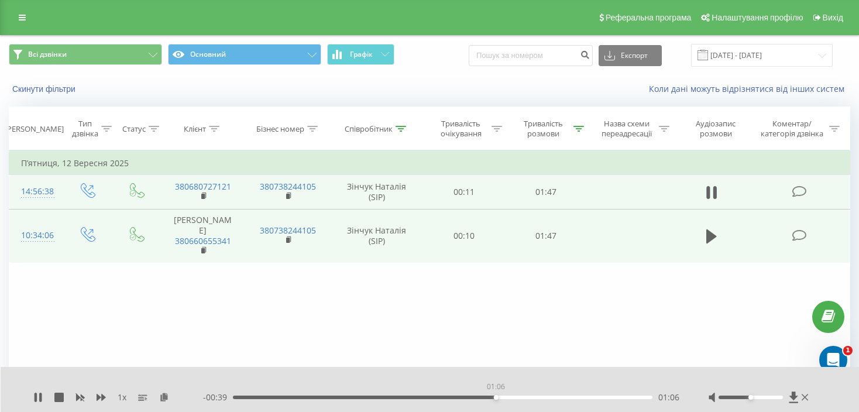
click at [496, 399] on div "01:06" at bounding box center [443, 398] width 420 height 4
click at [554, 398] on div "01:21" at bounding box center [443, 398] width 420 height 4
click at [578, 129] on icon at bounding box center [579, 129] width 11 height 6
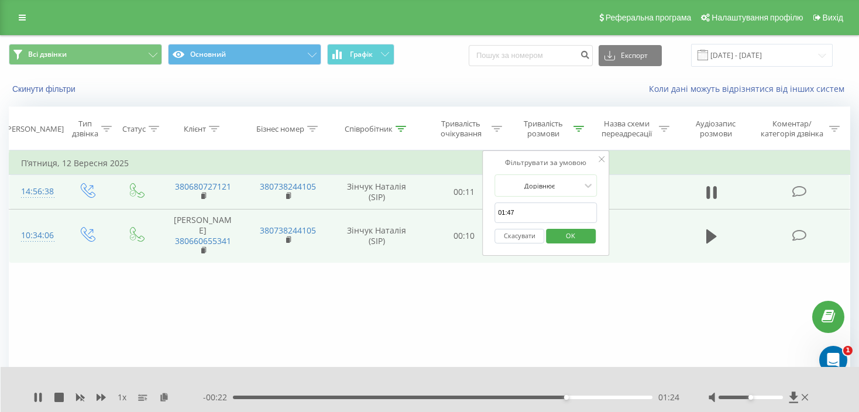
drag, startPoint x: 511, startPoint y: 212, endPoint x: 521, endPoint y: 212, distance: 10.0
click at [521, 212] on input "01:47" at bounding box center [546, 213] width 103 height 20
type input "01:46"
click at [576, 238] on span "OK" at bounding box center [570, 236] width 33 height 18
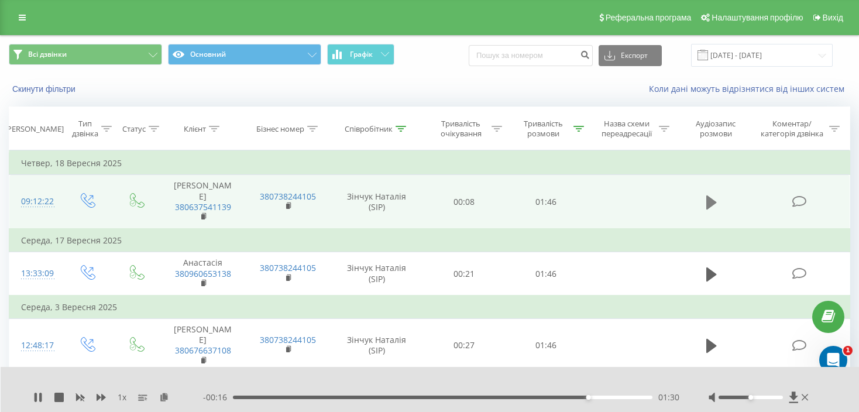
click at [704, 209] on button at bounding box center [712, 203] width 18 height 18
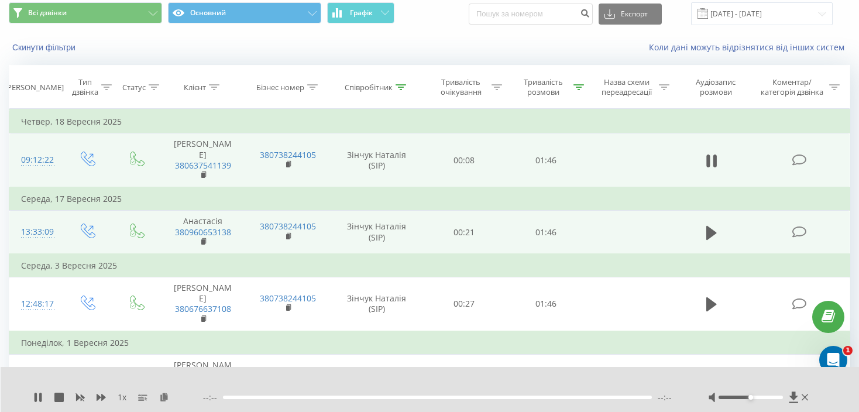
scroll to position [91, 0]
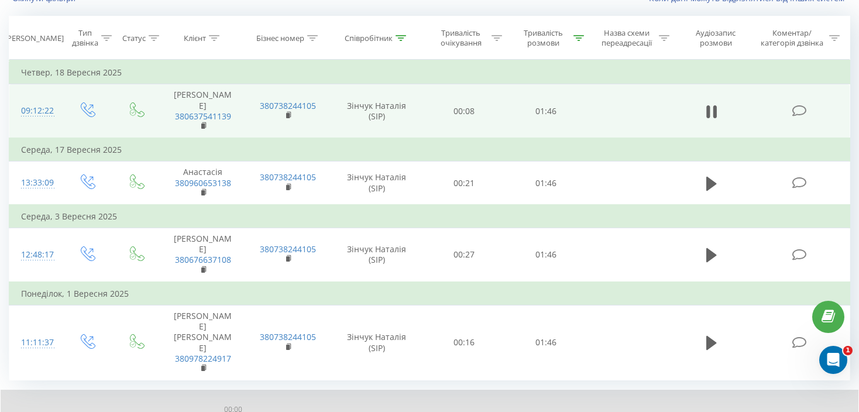
click at [293, 412] on div "00:00" at bounding box center [442, 421] width 419 height 4
click at [360, 412] on div "00:16" at bounding box center [442, 421] width 419 height 4
click at [415, 412] on div "- 01:13 00:33 00:33" at bounding box center [441, 421] width 476 height 12
click at [446, 412] on div "00:33" at bounding box center [442, 421] width 419 height 4
click at [529, 412] on div "01:15" at bounding box center [442, 421] width 419 height 4
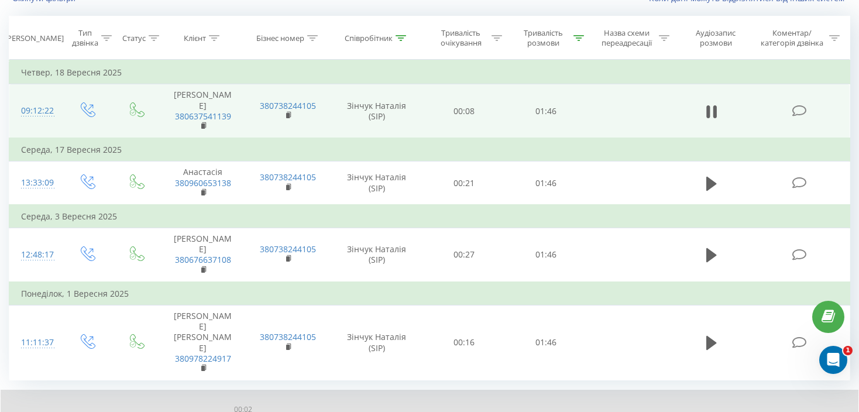
drag, startPoint x: 244, startPoint y: 406, endPoint x: 214, endPoint y: 407, distance: 29.3
click at [214, 412] on div "- 01:44 00:02 00:02" at bounding box center [441, 421] width 476 height 12
click at [792, 412] on icon at bounding box center [792, 420] width 9 height 11
click at [791, 412] on icon at bounding box center [792, 420] width 9 height 11
drag, startPoint x: 233, startPoint y: 130, endPoint x: 175, endPoint y: 129, distance: 58.0
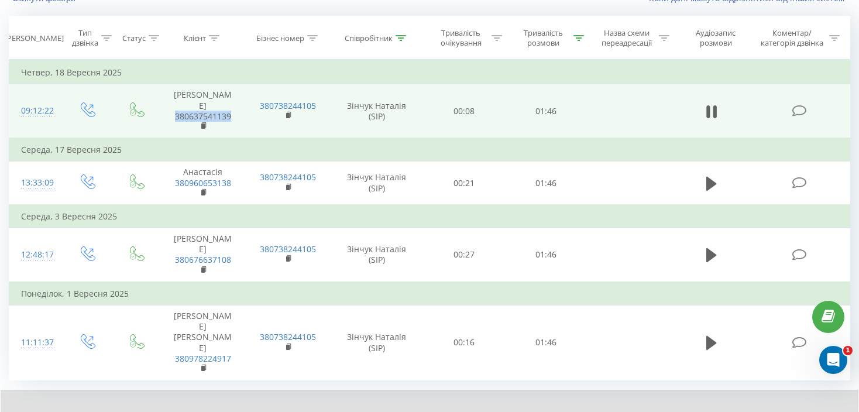
click at [175, 129] on span "380637541139" at bounding box center [203, 121] width 62 height 21
copy link "380637541139"
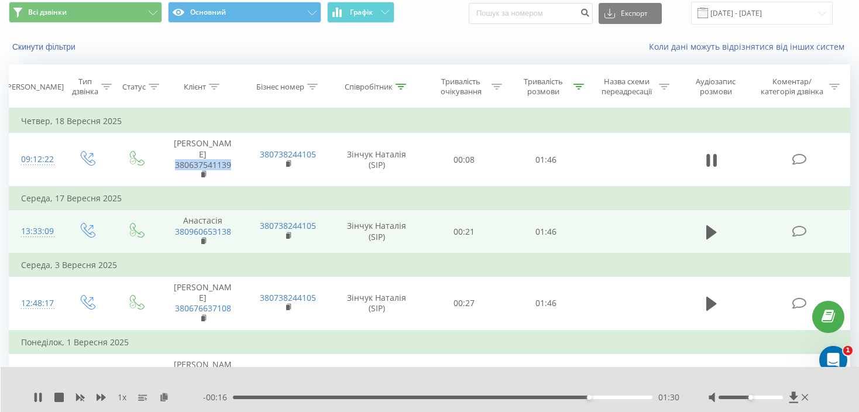
scroll to position [0, 0]
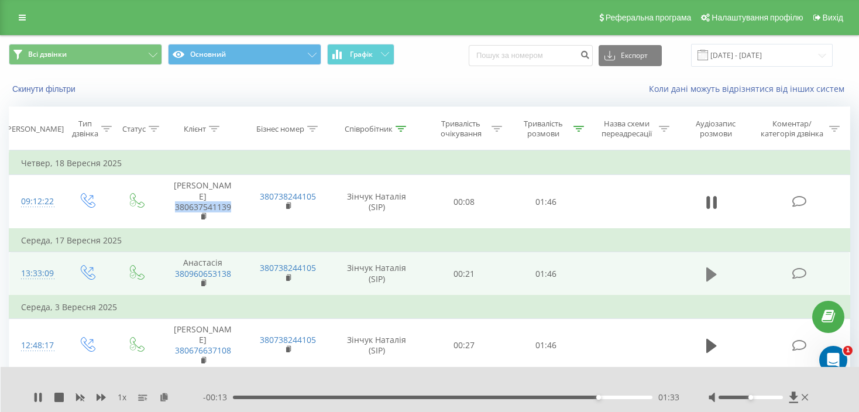
click at [707, 282] on icon at bounding box center [712, 274] width 11 height 16
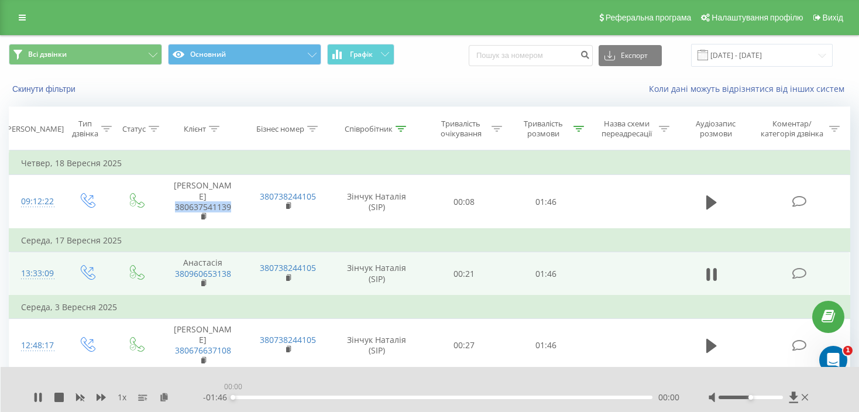
click at [328, 399] on div "00:00" at bounding box center [443, 398] width 420 height 4
click at [356, 396] on div "00:31" at bounding box center [443, 398] width 420 height 4
click at [405, 396] on div "00:31" at bounding box center [443, 398] width 420 height 4
click at [465, 397] on div "00:58" at bounding box center [443, 398] width 420 height 4
click at [512, 396] on div "00:59" at bounding box center [443, 398] width 420 height 4
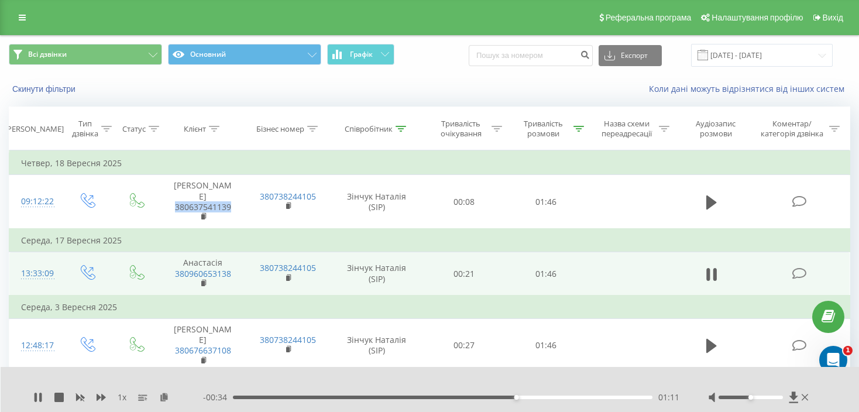
click at [550, 398] on div "01:11" at bounding box center [443, 398] width 420 height 4
drag, startPoint x: 248, startPoint y: 402, endPoint x: 204, endPoint y: 403, distance: 43.3
click at [204, 403] on div "- 00:25 01:21 01:21" at bounding box center [441, 398] width 477 height 12
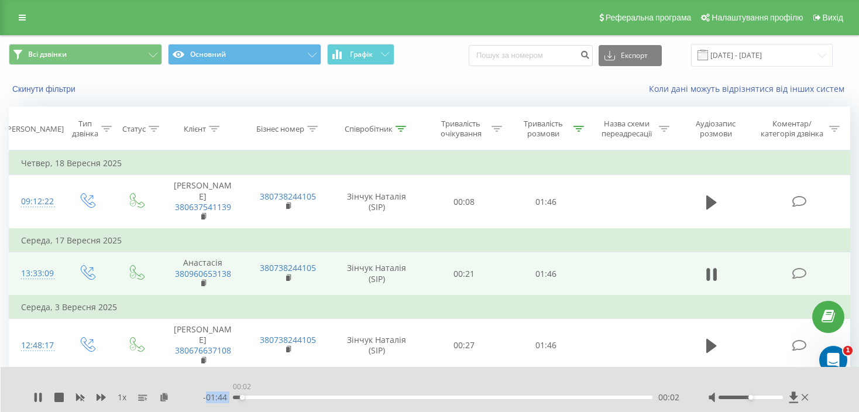
drag, startPoint x: 242, startPoint y: 399, endPoint x: 221, endPoint y: 397, distance: 20.6
click at [221, 397] on div "- 01:44 00:02 00:02" at bounding box center [441, 398] width 477 height 12
click at [124, 399] on span "1 x" at bounding box center [122, 398] width 9 height 12
click at [97, 401] on icon at bounding box center [101, 397] width 9 height 9
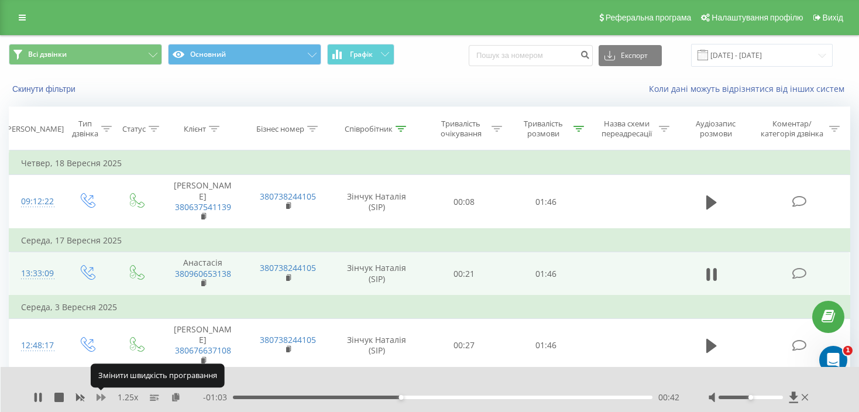
click at [99, 401] on icon at bounding box center [101, 397] width 9 height 9
click at [100, 403] on div "1.5 x - 00:50 00:55 00:55" at bounding box center [430, 389] width 859 height 45
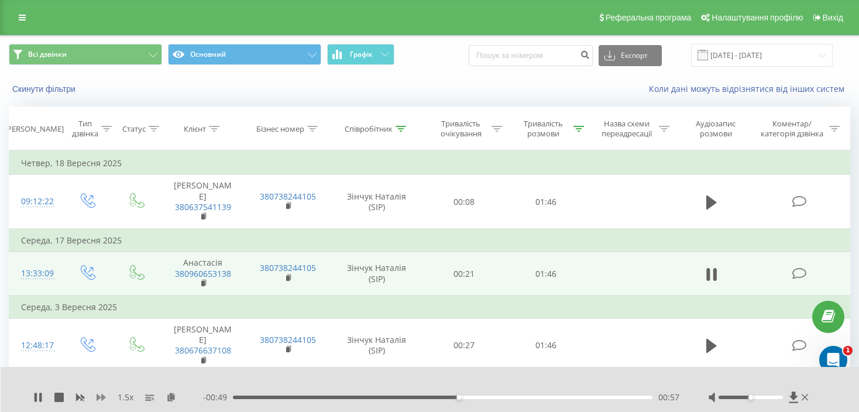
click at [102, 397] on icon at bounding box center [101, 397] width 9 height 7
click at [101, 395] on icon at bounding box center [101, 397] width 9 height 7
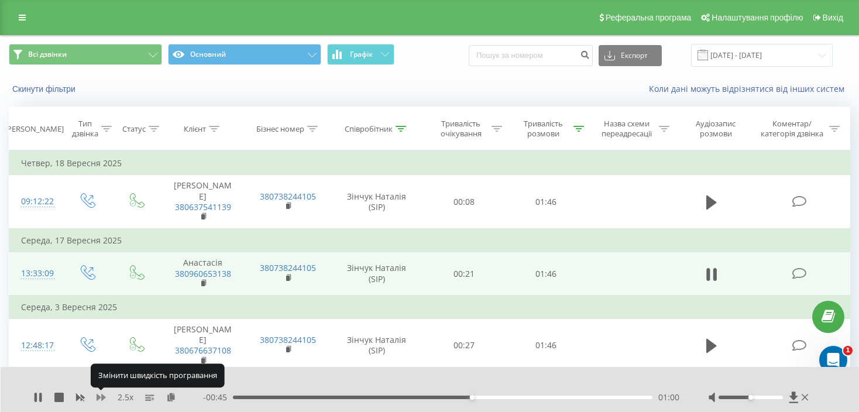
click at [101, 395] on icon at bounding box center [101, 397] width 9 height 7
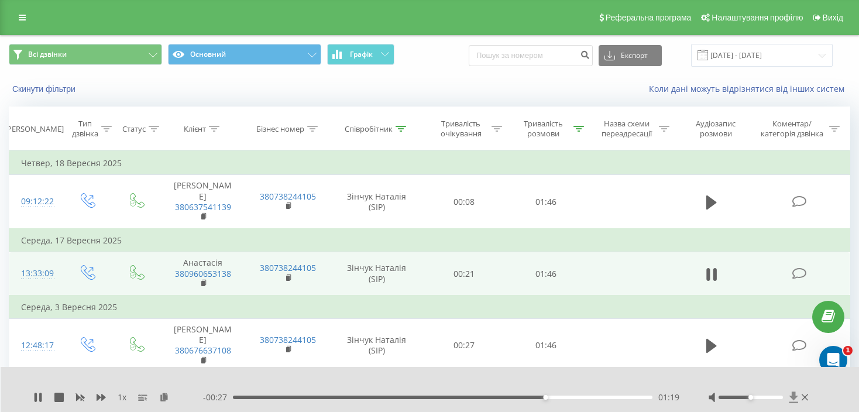
click at [796, 394] on icon at bounding box center [794, 398] width 10 height 12
click at [798, 392] on icon at bounding box center [794, 398] width 10 height 12
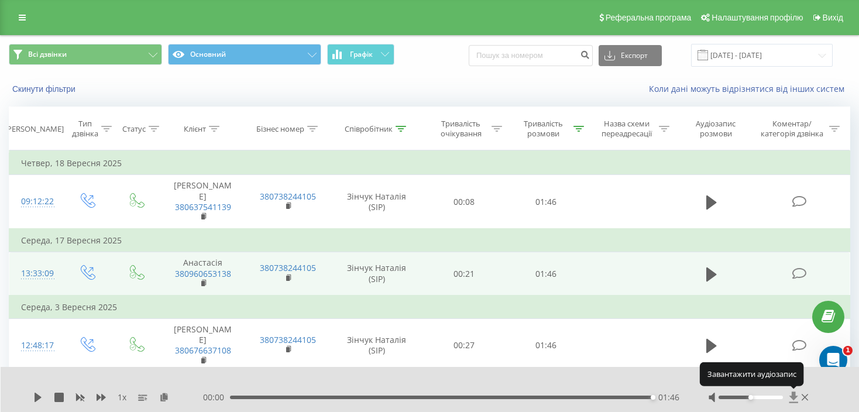
click at [796, 396] on icon at bounding box center [793, 397] width 9 height 11
drag, startPoint x: 329, startPoint y: 282, endPoint x: 261, endPoint y: 278, distance: 68.0
click at [290, 278] on td "380738244105" at bounding box center [288, 273] width 85 height 43
drag, startPoint x: 244, startPoint y: 278, endPoint x: 163, endPoint y: 278, distance: 80.8
click at [163, 278] on td "Анастасія 380960653138" at bounding box center [202, 273] width 85 height 43
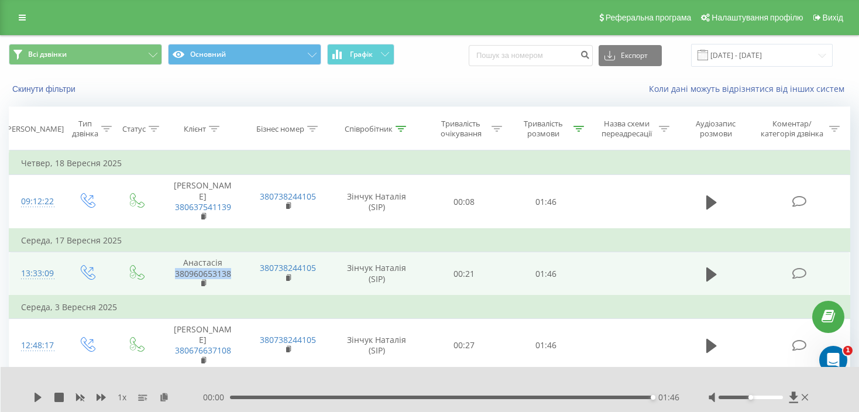
copy link "380960653138"
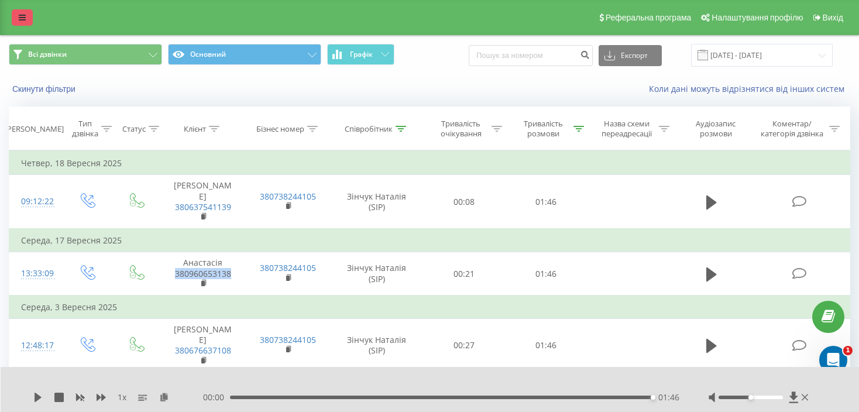
click at [25, 15] on icon at bounding box center [22, 17] width 7 height 8
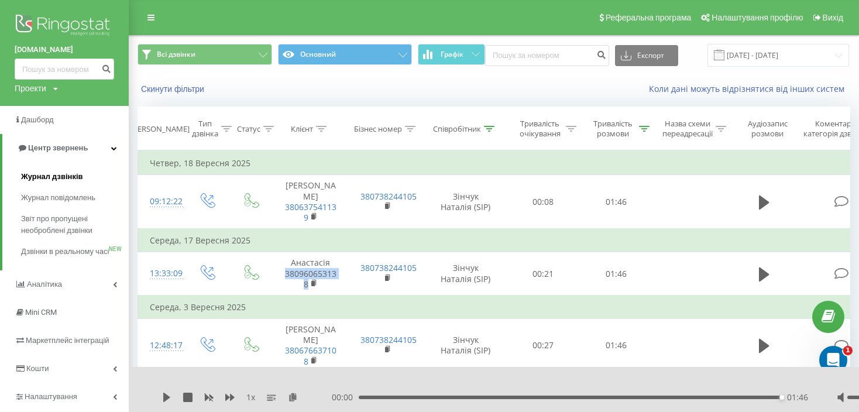
click at [39, 174] on span "Журнал дзвінків" at bounding box center [52, 177] width 62 height 12
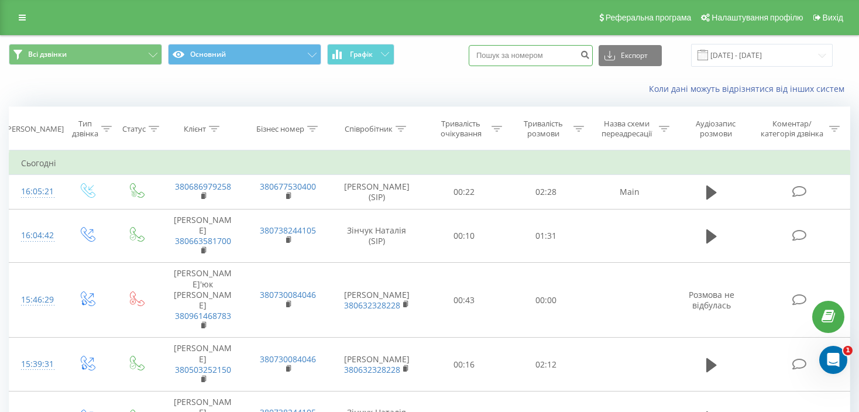
paste input "380637541139"
drag, startPoint x: 527, startPoint y: 61, endPoint x: 550, endPoint y: 61, distance: 22.8
click at [527, 61] on input "380637541139" at bounding box center [531, 55] width 124 height 21
type input "380637541139"
click at [773, 52] on input "[DATE] - [DATE]" at bounding box center [762, 55] width 142 height 23
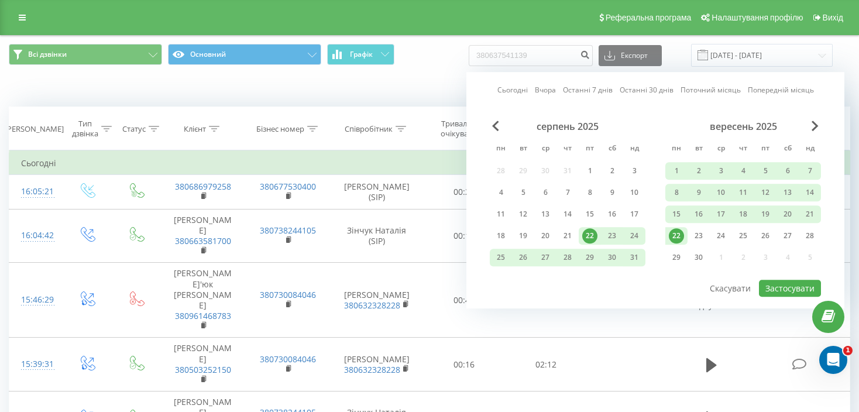
click at [710, 94] on link "Поточний місяць" at bounding box center [711, 90] width 60 height 11
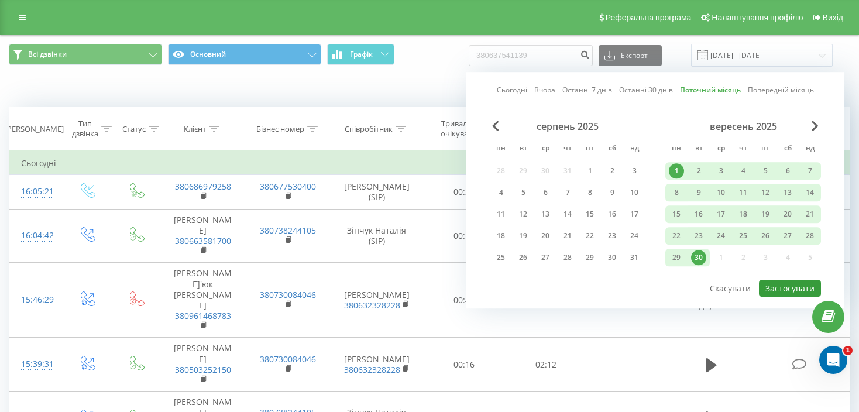
click at [794, 286] on button "Застосувати" at bounding box center [790, 288] width 62 height 17
type input "[DATE] - [DATE]"
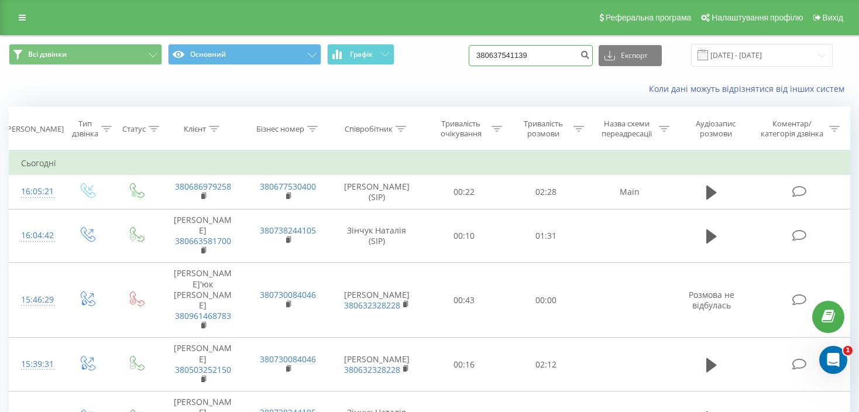
drag, startPoint x: 528, startPoint y: 52, endPoint x: 547, endPoint y: 52, distance: 19.9
click at [546, 52] on input "380637541139" at bounding box center [531, 55] width 124 height 21
click at [549, 52] on input "380637541139" at bounding box center [531, 55] width 124 height 21
drag, startPoint x: 550, startPoint y: 54, endPoint x: 481, endPoint y: 54, distance: 69.1
click at [481, 54] on div "Всі дзвінки Основний Графік 380637541139 Експорт .csv .xls .xlsx [DATE] - [DATE]" at bounding box center [430, 55] width 842 height 23
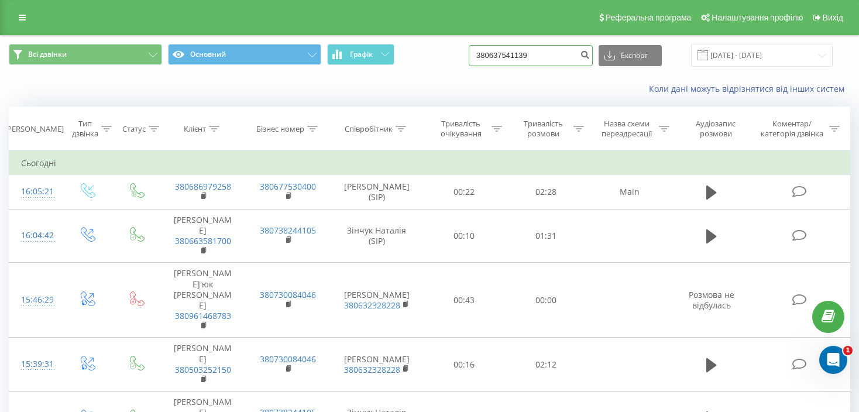
paste input "50 311-48-4"
type input "38050 311-48-49"
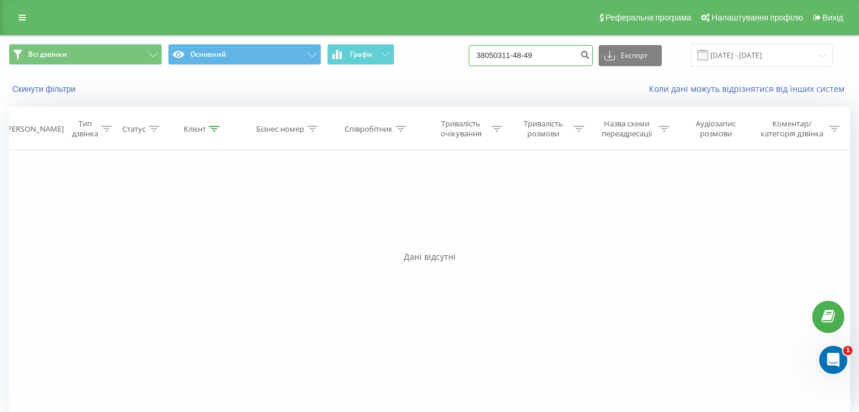
click at [542, 56] on input "38050311-48-49" at bounding box center [531, 55] width 124 height 21
click at [529, 54] on input "38050311-4849" at bounding box center [531, 55] width 124 height 21
type input "380503114849"
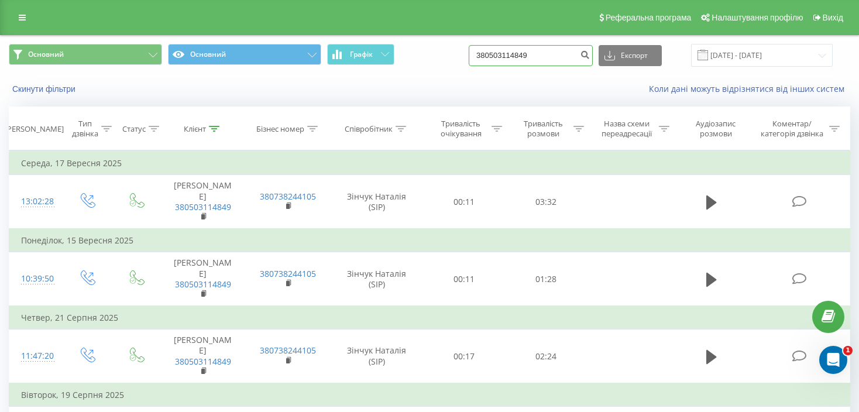
drag, startPoint x: 557, startPoint y: 59, endPoint x: 488, endPoint y: 61, distance: 68.5
click at [488, 61] on input "380503114849" at bounding box center [531, 55] width 124 height 21
paste input "99 005 19 82"
type input "38099 005 19 82"
click at [789, 58] on input "[DATE] - [DATE]" at bounding box center [762, 55] width 142 height 23
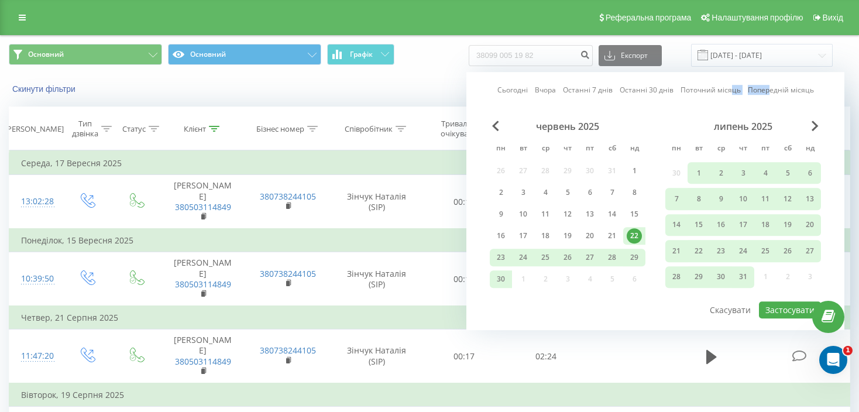
drag, startPoint x: 769, startPoint y: 90, endPoint x: 732, endPoint y: 85, distance: 36.5
click at [732, 85] on div "Сьогодні Вчора Останні 7 днів Останні 30 днів Поточний місяць Попередній місяць" at bounding box center [656, 90] width 317 height 12
click at [722, 85] on link "Поточний місяць" at bounding box center [711, 90] width 60 height 11
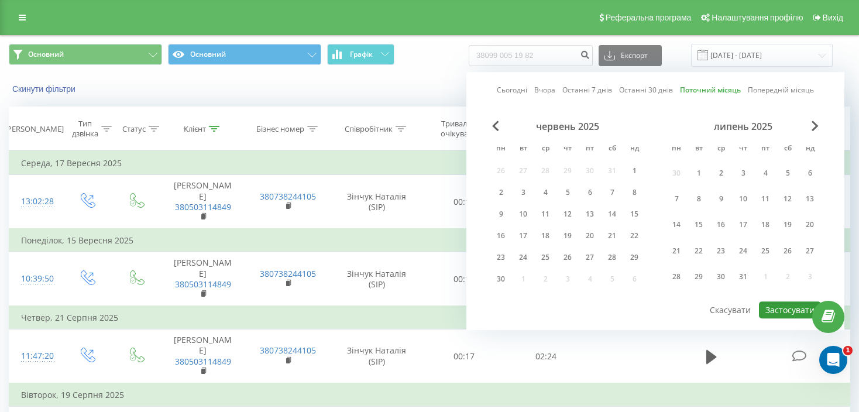
click at [780, 302] on button "Застосувати" at bounding box center [790, 310] width 62 height 17
type input "01.09.2025 - 30.09.2025"
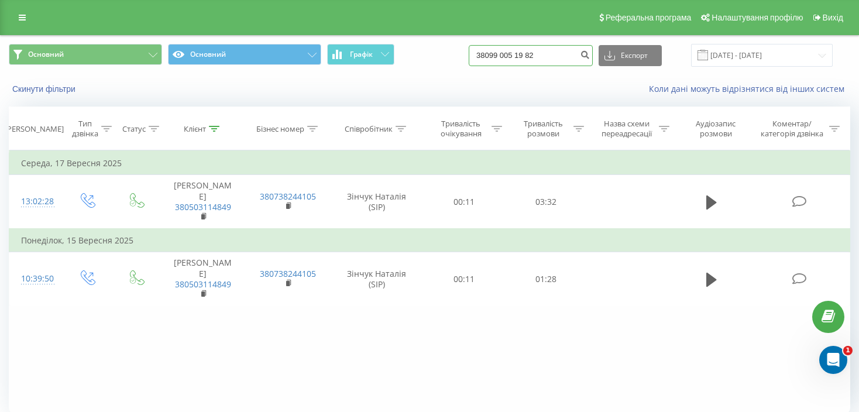
drag, startPoint x: 557, startPoint y: 54, endPoint x: 481, endPoint y: 54, distance: 75.5
click at [481, 54] on div "Основний Основний Графік 38099 005 19 82 Експорт .csv .xls .xlsx 01.09.2025 - 3…" at bounding box center [430, 55] width 842 height 23
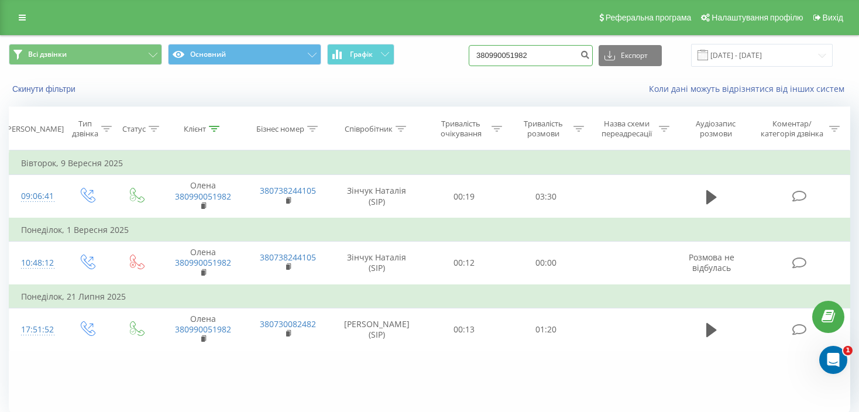
drag, startPoint x: 557, startPoint y: 52, endPoint x: 445, endPoint y: 50, distance: 111.8
click at [445, 50] on div "Всі дзвінки Основний Графік 380990051982 Експорт .csv .xls .xlsx [DATE] - [DATE]" at bounding box center [430, 55] width 842 height 23
paste input "74272716"
type input "380974272716"
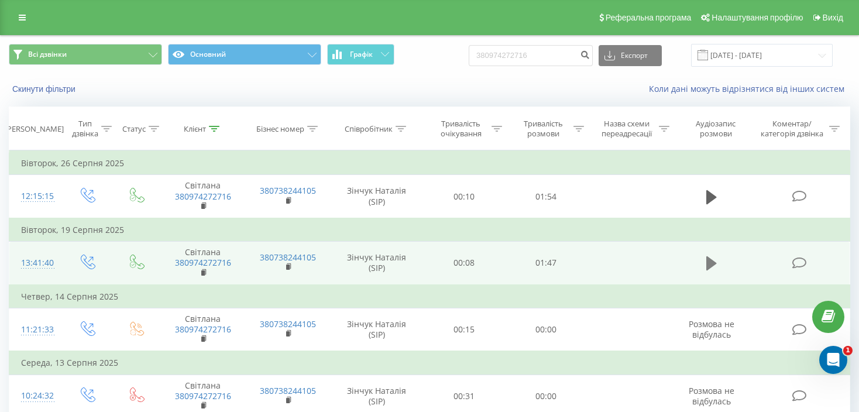
click at [710, 263] on icon at bounding box center [712, 263] width 11 height 14
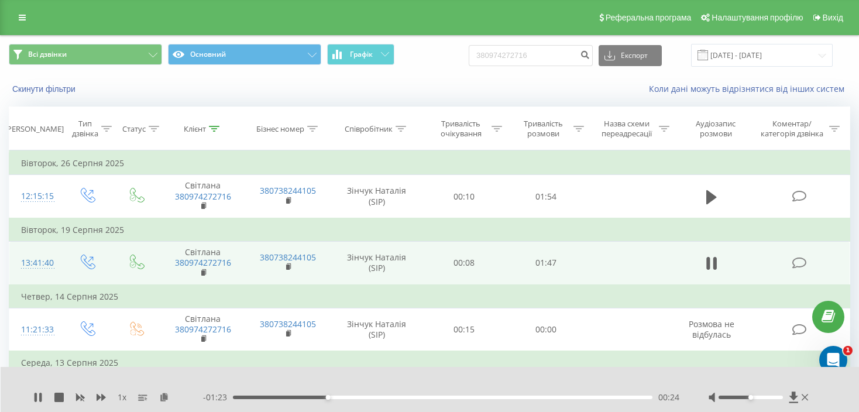
click at [402, 398] on div "00:24" at bounding box center [443, 398] width 420 height 4
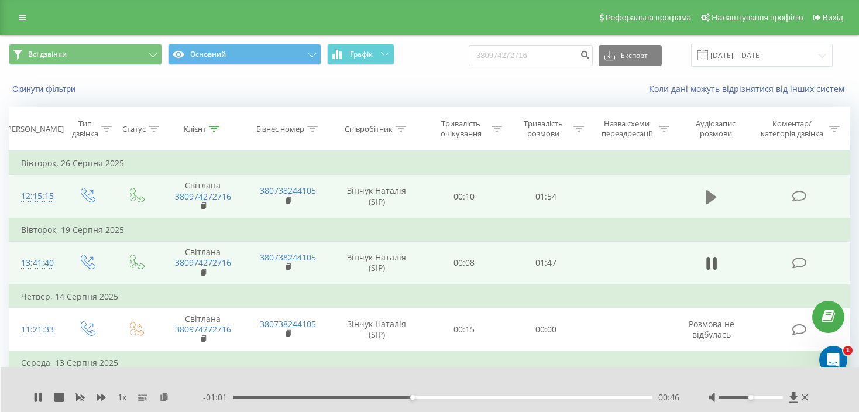
click at [704, 197] on button at bounding box center [712, 198] width 18 height 18
click at [376, 399] on div "00:36" at bounding box center [443, 398] width 420 height 4
click at [453, 399] on div "00:41" at bounding box center [443, 398] width 420 height 4
click at [516, 399] on div "- 00:49 00:57 00:57" at bounding box center [441, 398] width 477 height 12
click at [559, 396] on div "00:59" at bounding box center [443, 398] width 420 height 4
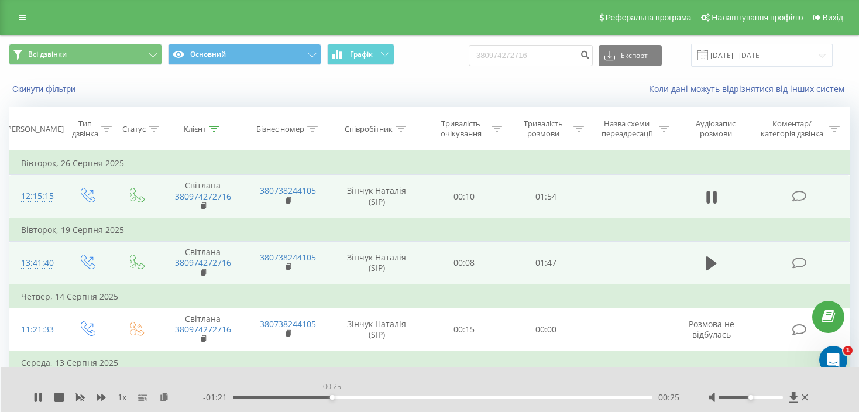
click at [332, 396] on div "00:25" at bounding box center [443, 398] width 420 height 4
drag, startPoint x: 246, startPoint y: 397, endPoint x: 217, endPoint y: 398, distance: 29.3
click at [217, 398] on div "- 01:20 00:25 00:25" at bounding box center [441, 398] width 477 height 12
click at [122, 401] on span "1 x" at bounding box center [122, 398] width 9 height 12
click at [104, 398] on icon at bounding box center [101, 397] width 9 height 7
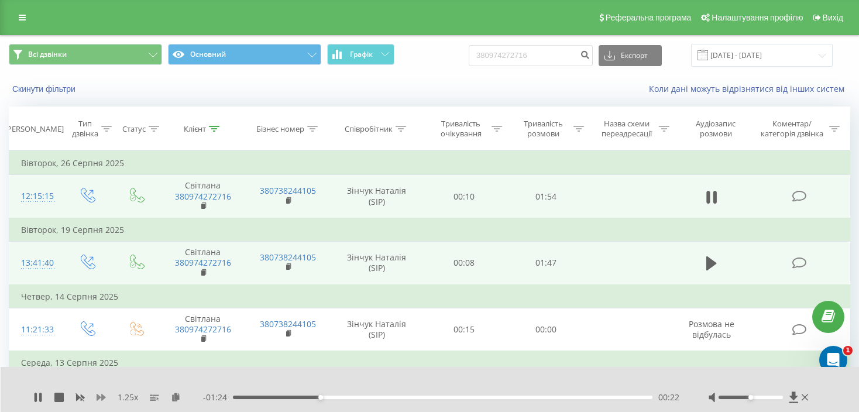
click at [100, 396] on icon at bounding box center [101, 397] width 9 height 7
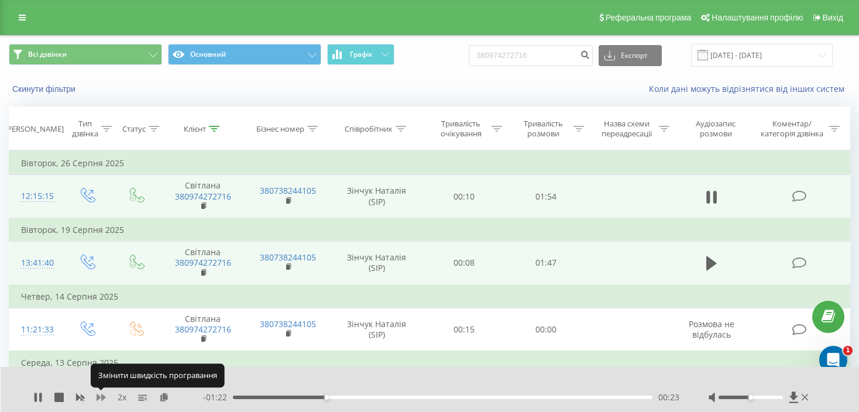
click at [100, 396] on icon at bounding box center [101, 397] width 9 height 7
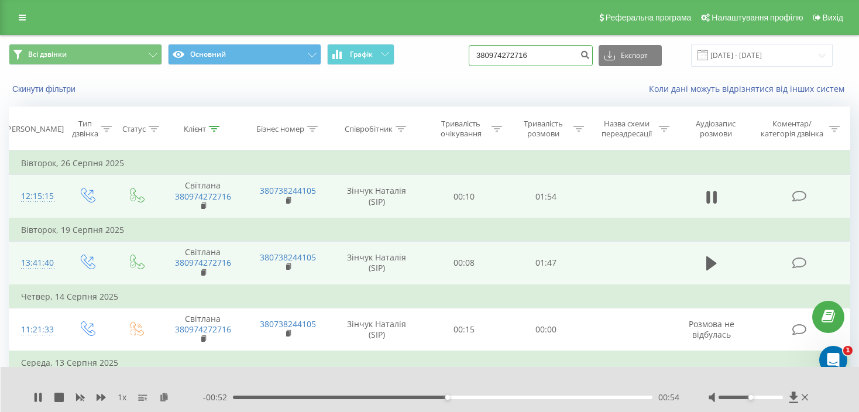
drag, startPoint x: 559, startPoint y: 55, endPoint x: 468, endPoint y: 58, distance: 91.4
click at [468, 58] on div "Всі дзвінки Основний Графік 380974272716 Експорт .csv .xls .xlsx 22.06.2025 - 2…" at bounding box center [430, 55] width 842 height 23
paste input "51590999"
type input "380951590999"
click at [784, 59] on input "[DATE] - [DATE]" at bounding box center [762, 55] width 142 height 23
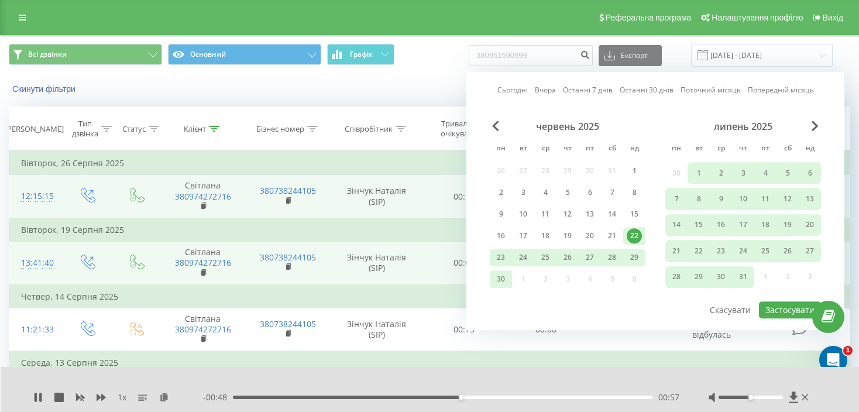
click at [722, 94] on link "Поточний місяць" at bounding box center [711, 90] width 60 height 11
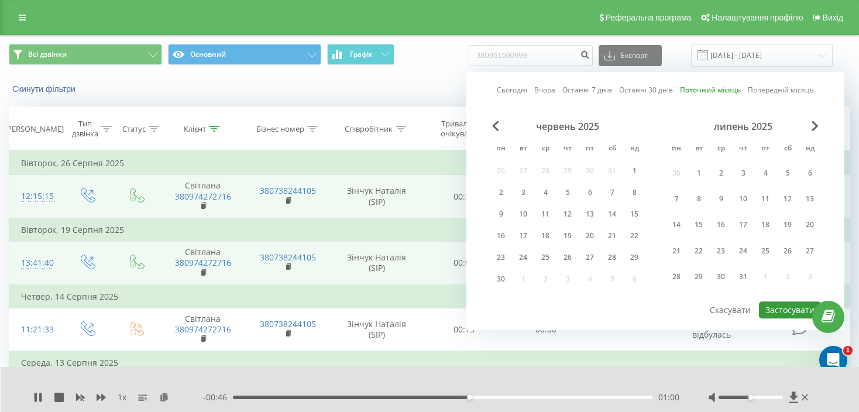
click at [775, 310] on button "Застосувати" at bounding box center [790, 310] width 62 height 17
type input "01.09.2025 - 30.09.2025"
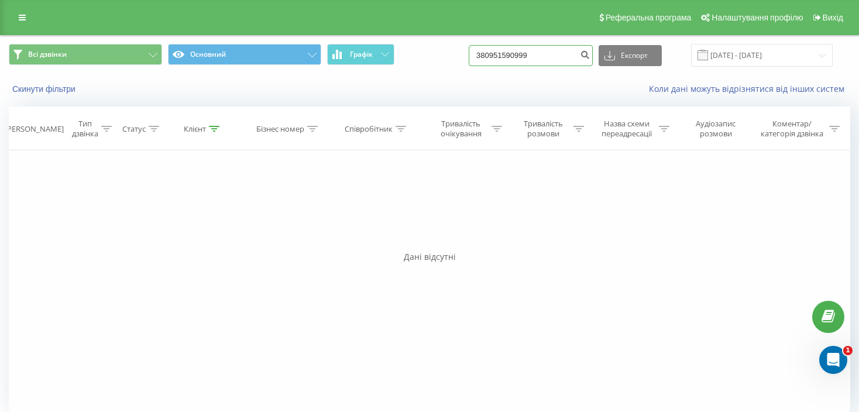
drag, startPoint x: 559, startPoint y: 52, endPoint x: 450, endPoint y: 69, distance: 110.8
click at [450, 69] on div "Всі дзвінки Основний Графік 380951590999 Експорт .csv .xls .xlsx 01.09.2025 - 3…" at bounding box center [430, 55] width 858 height 39
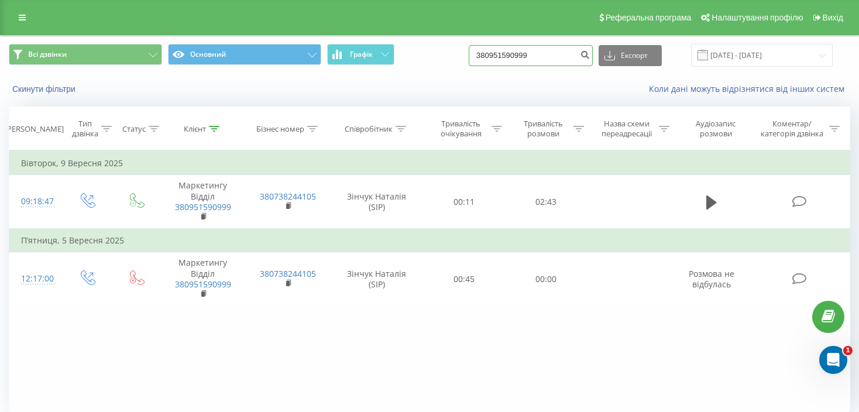
drag, startPoint x: 559, startPoint y: 56, endPoint x: 467, endPoint y: 59, distance: 92.0
click at [467, 59] on div "Всі дзвінки Основний Графік 380951590999 Експорт .csv .xls .xlsx [DATE] - [DATE]" at bounding box center [430, 55] width 842 height 23
paste input "30773123"
type input "380930773123"
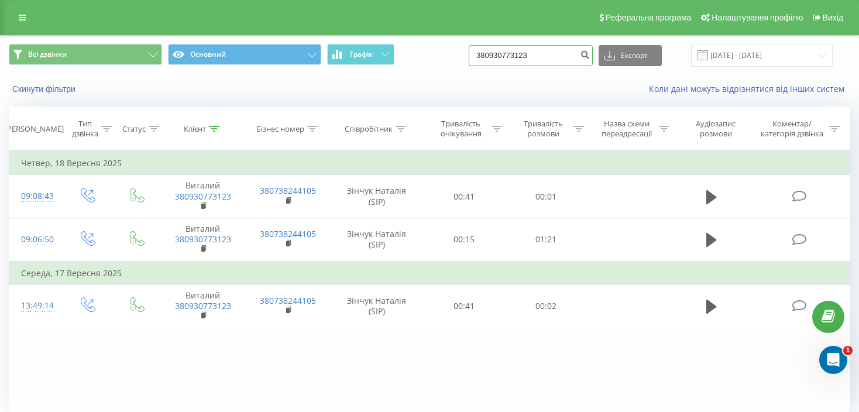
drag, startPoint x: 554, startPoint y: 50, endPoint x: 471, endPoint y: 51, distance: 83.7
click at [471, 51] on div "Всі дзвінки Основний Графік 380930773123 Експорт .csv .xls .xlsx [DATE] - [DATE]" at bounding box center [430, 55] width 842 height 23
paste input "68 678 58 29"
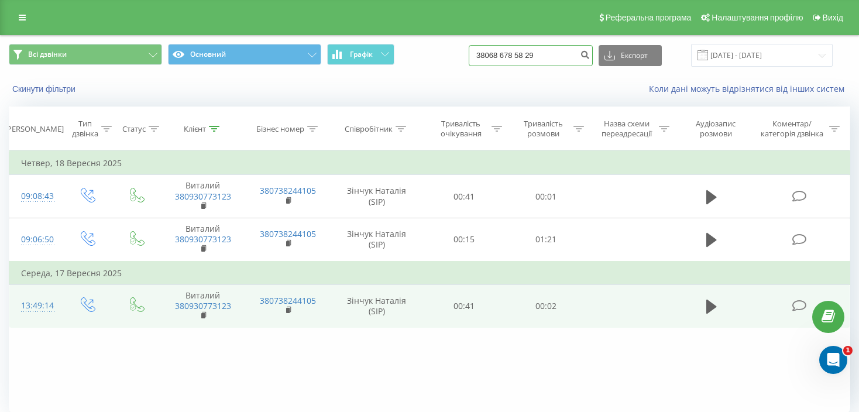
type input "38068 678 58 29"
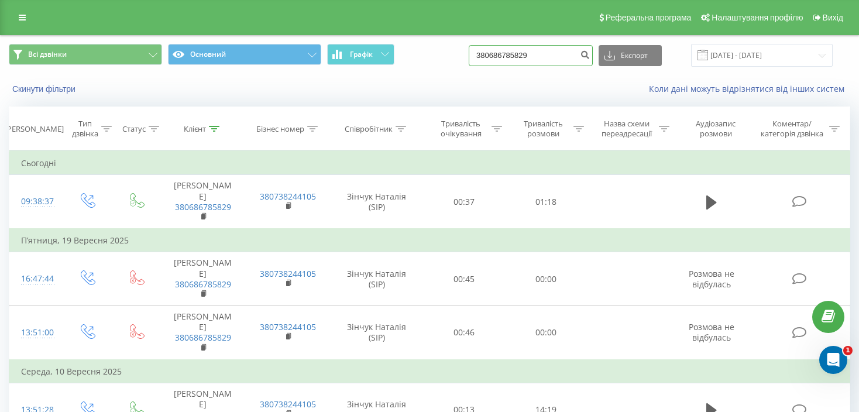
drag, startPoint x: 571, startPoint y: 59, endPoint x: 479, endPoint y: 57, distance: 92.5
click at [479, 57] on div "Всі дзвінки Основний Графік 380686785829 Експорт .csv .xls .xlsx 22.06.2025 - 2…" at bounding box center [430, 55] width 842 height 23
paste input "60552290"
type input "380660552290"
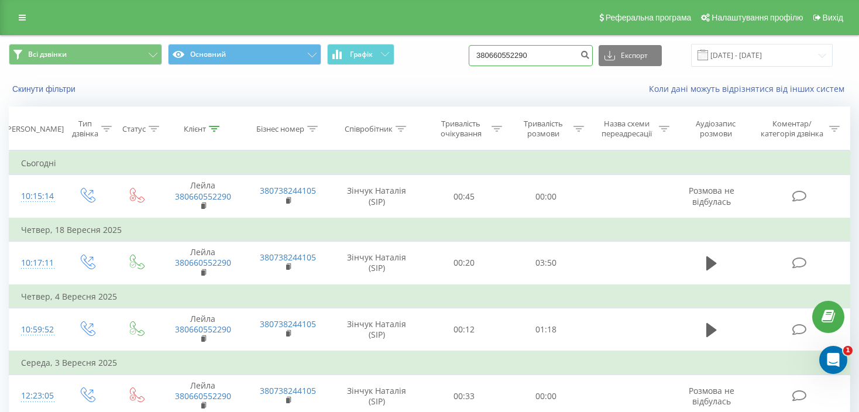
drag, startPoint x: 563, startPoint y: 54, endPoint x: 479, endPoint y: 54, distance: 84.3
click at [479, 54] on div "Всі дзвінки Основний Графік 380660552290 Експорт .csv .xls .xlsx 22.06.2025 - 2…" at bounding box center [430, 55] width 842 height 23
paste input "76637108"
type input "380676637108"
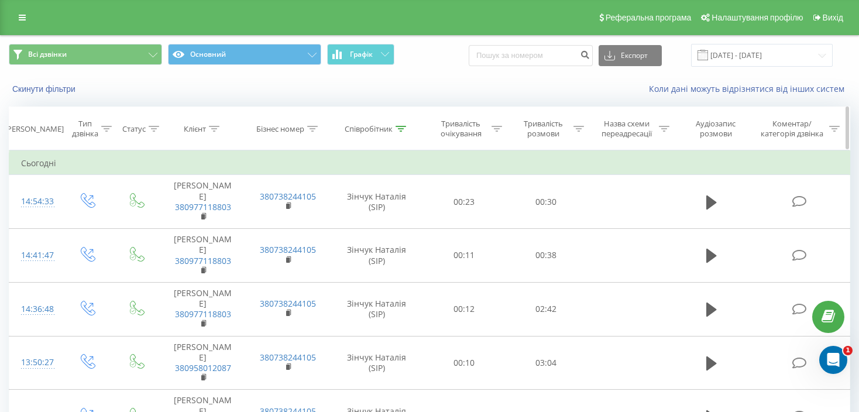
click at [403, 129] on icon at bounding box center [401, 129] width 11 height 6
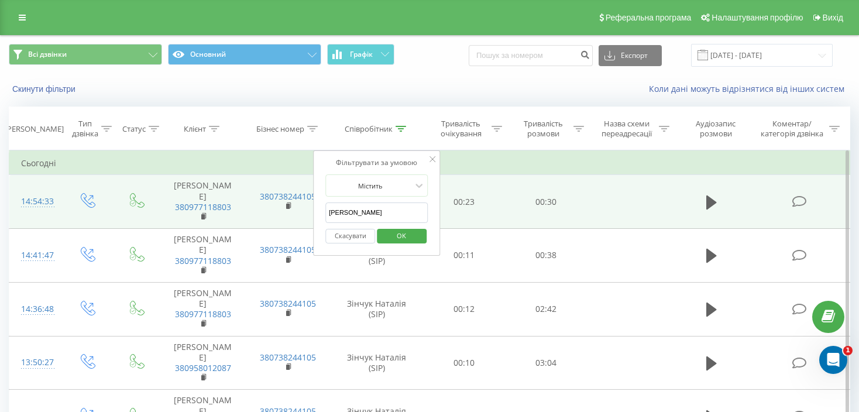
drag, startPoint x: 383, startPoint y: 215, endPoint x: 324, endPoint y: 213, distance: 59.2
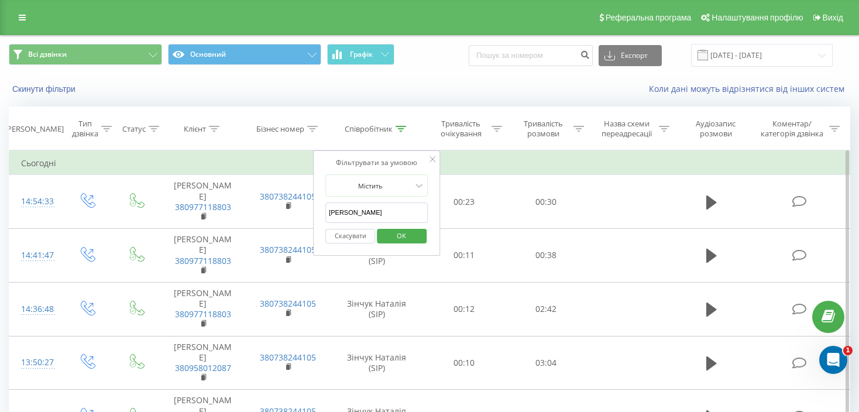
click at [361, 214] on input "text" at bounding box center [377, 213] width 103 height 20
type input "[PERSON_NAME]"
click at [399, 231] on span "OK" at bounding box center [401, 236] width 33 height 18
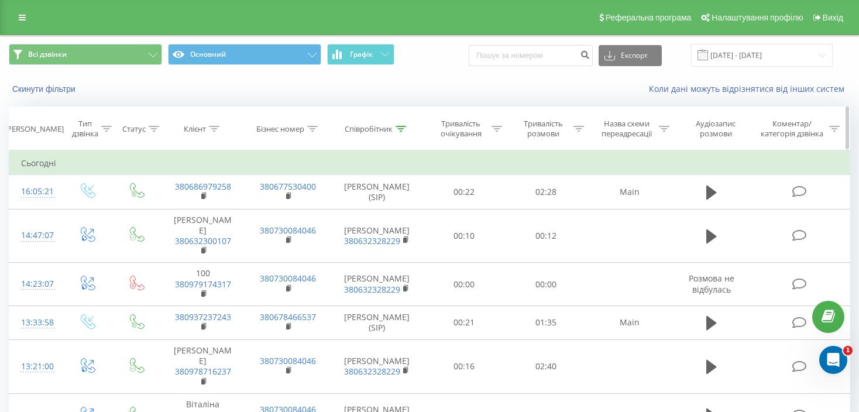
click at [405, 127] on icon at bounding box center [401, 129] width 11 height 6
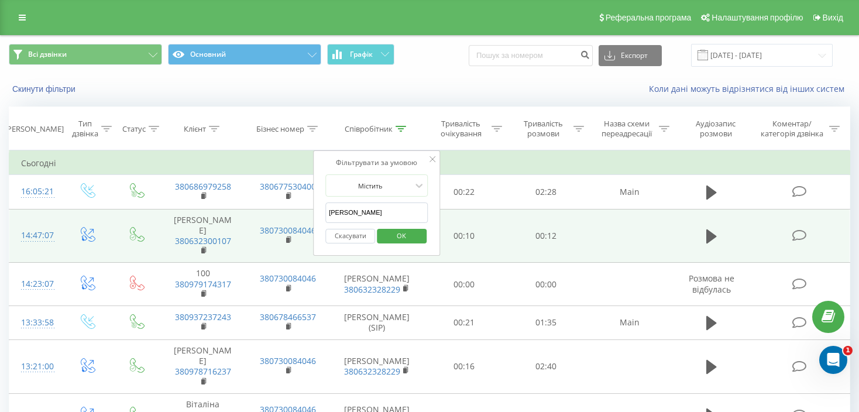
drag, startPoint x: 388, startPoint y: 214, endPoint x: 306, endPoint y: 213, distance: 82.6
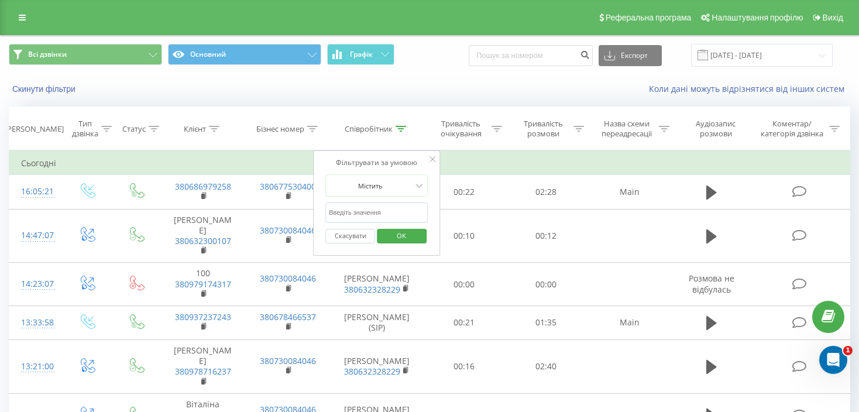
click at [358, 215] on input "text" at bounding box center [377, 213] width 103 height 20
type input "[PERSON_NAME]"
click at [400, 230] on span "OK" at bounding box center [401, 236] width 33 height 18
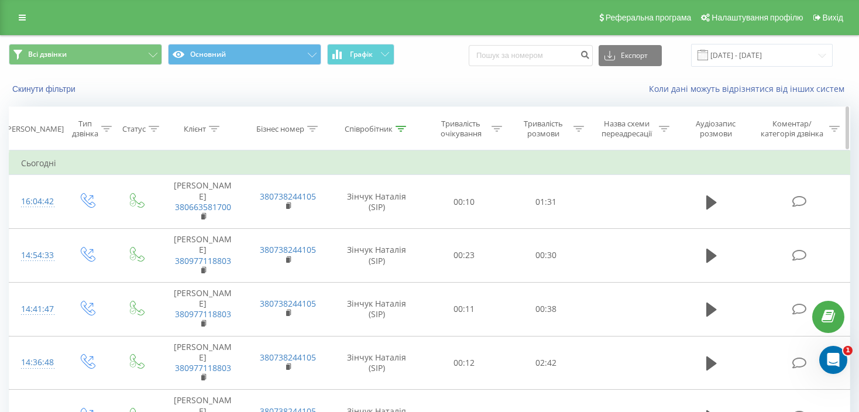
click at [407, 126] on div "Співробітник" at bounding box center [377, 129] width 92 height 10
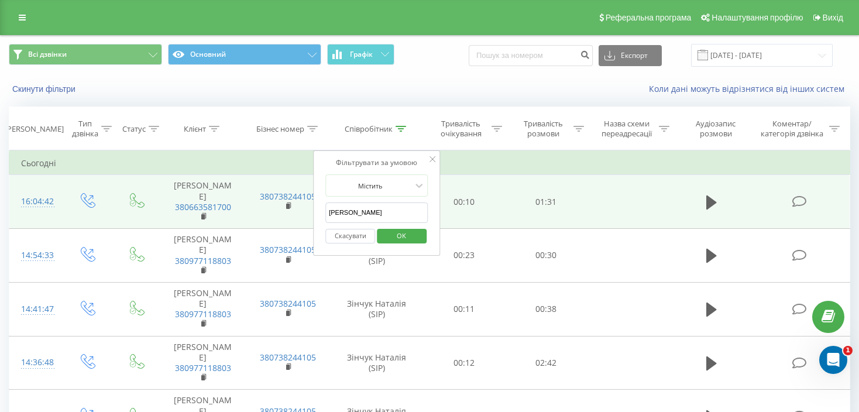
drag, startPoint x: 380, startPoint y: 207, endPoint x: 296, endPoint y: 211, distance: 84.4
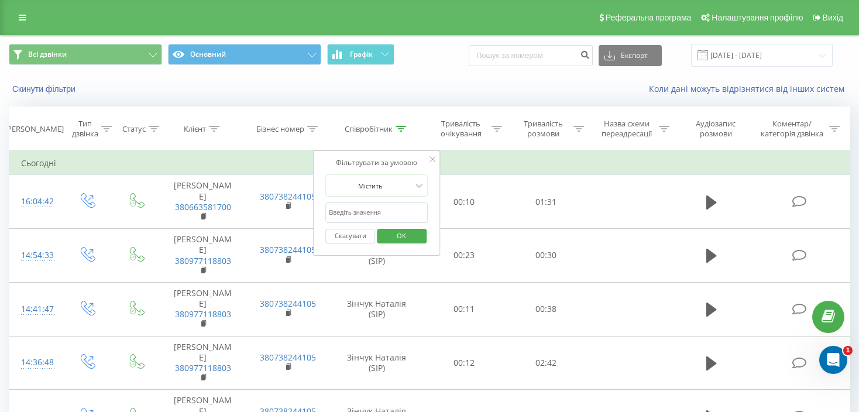
click at [371, 215] on input "text" at bounding box center [377, 213] width 103 height 20
type input "неля"
click at [403, 242] on span "OK" at bounding box center [401, 236] width 33 height 18
